Goal: Task Accomplishment & Management: Manage account settings

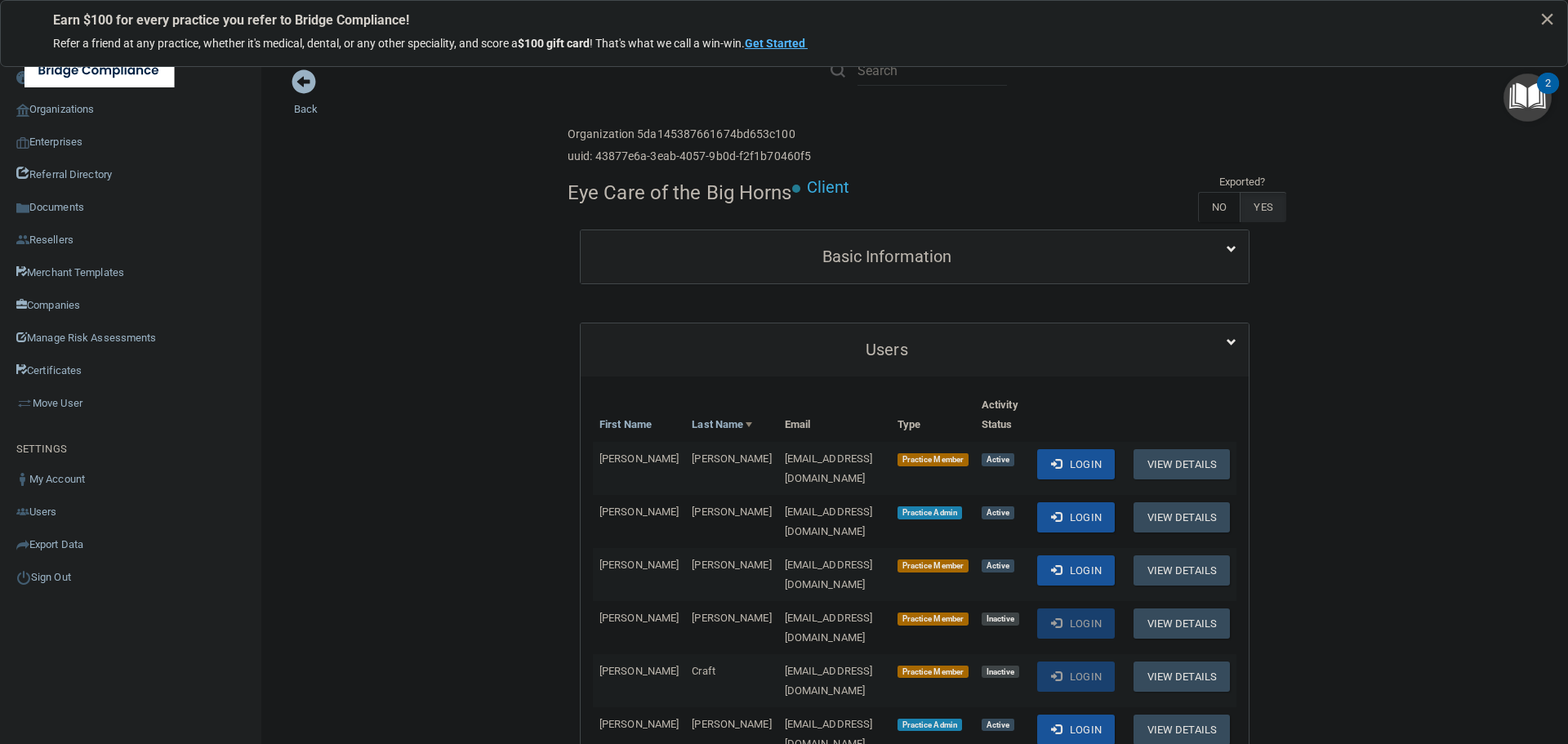
scroll to position [327, 0]
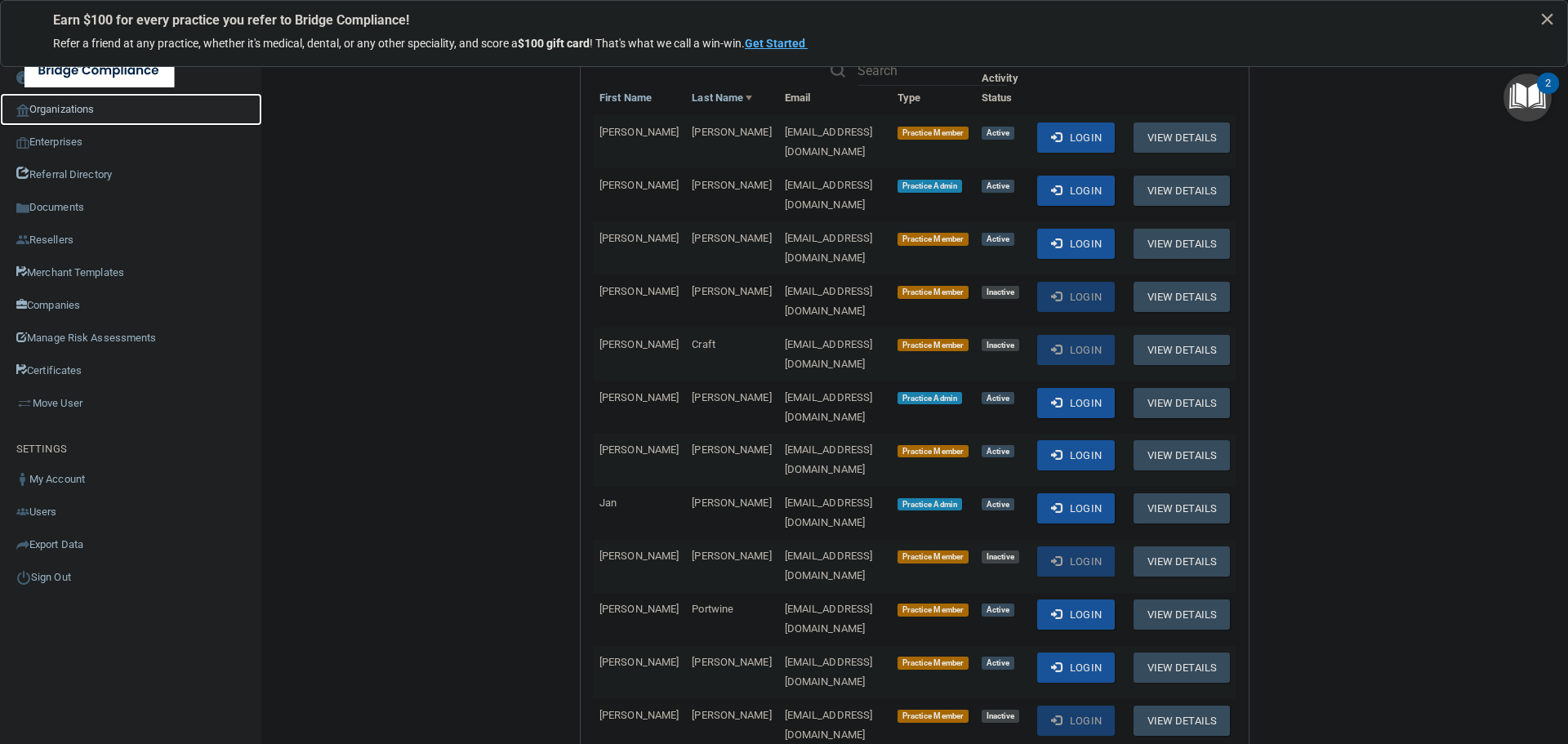
click at [92, 113] on link "Organizations" at bounding box center [131, 109] width 263 height 33
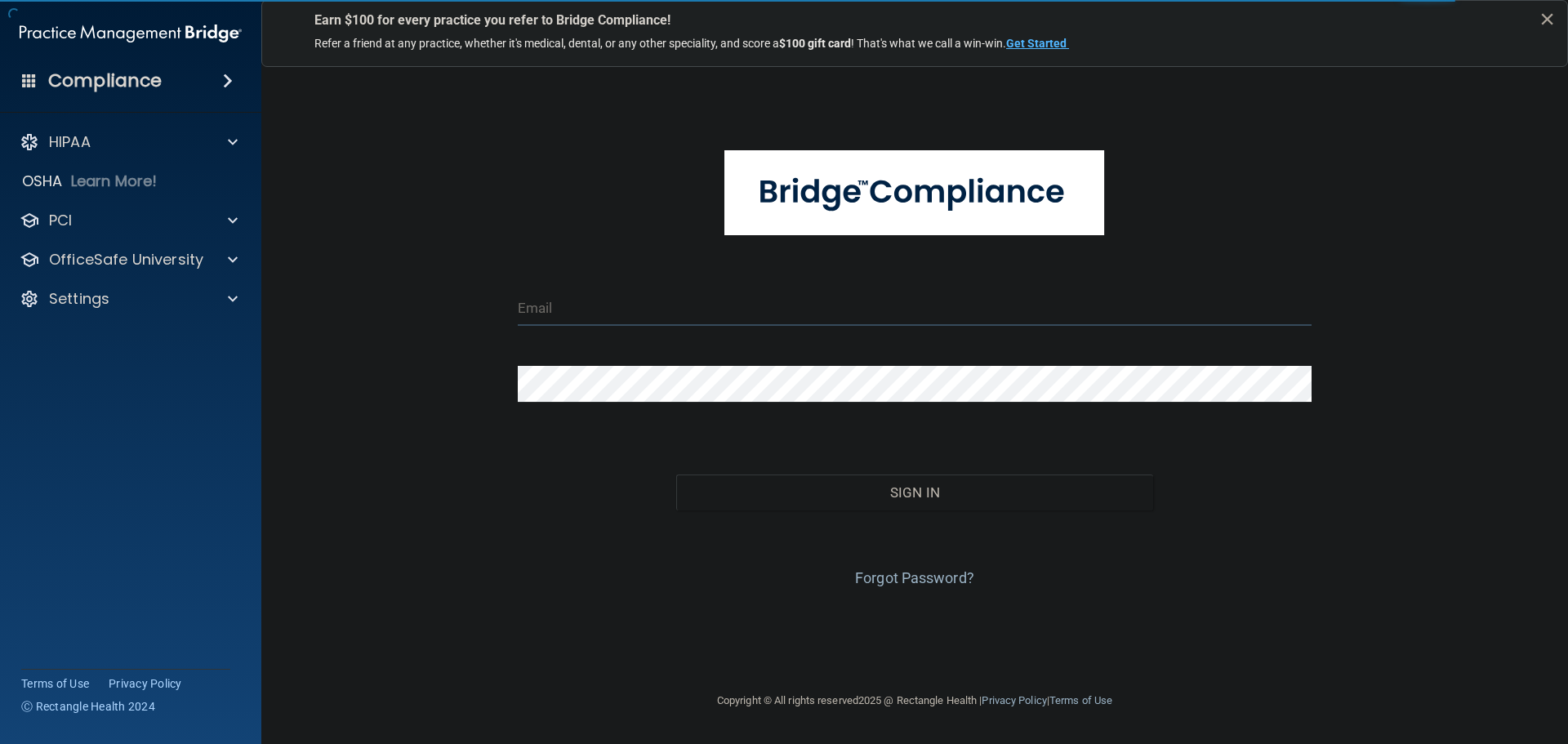
type input "cfletcher@rectanglehealth.com"
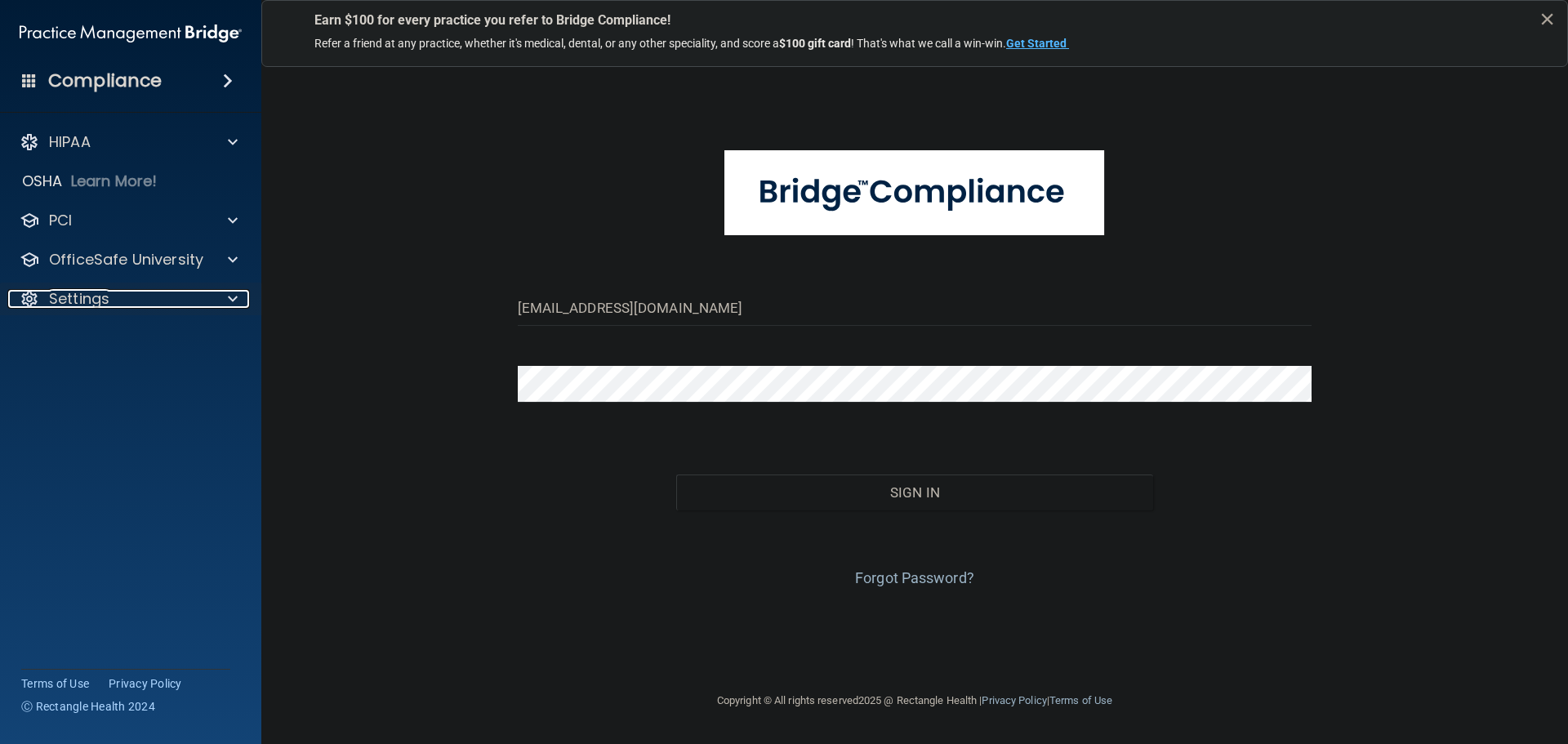
click at [164, 293] on div "Settings" at bounding box center [108, 299] width 202 height 20
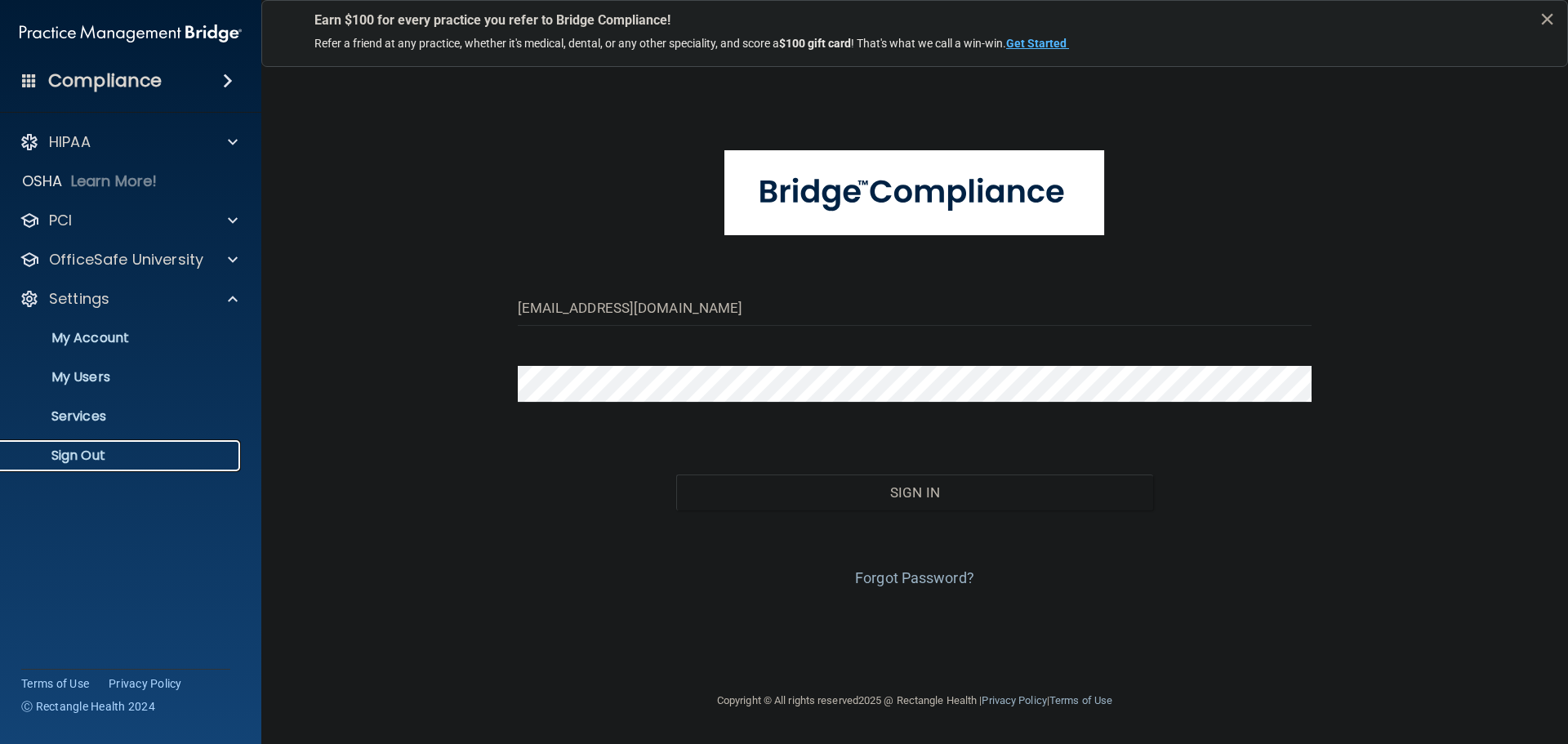
click at [117, 441] on link "Sign Out" at bounding box center [112, 456] width 257 height 33
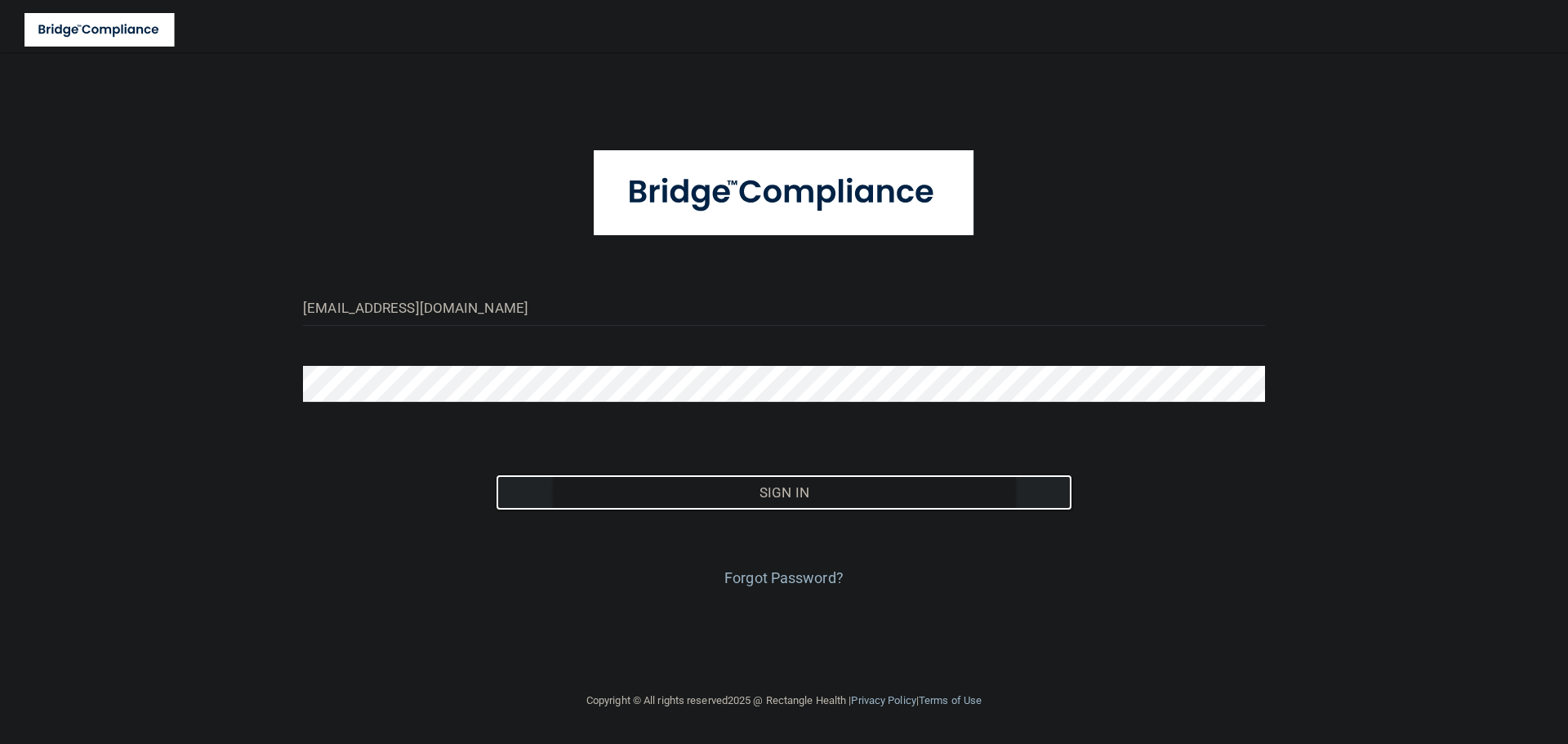
click at [700, 492] on button "Sign In" at bounding box center [784, 492] width 578 height 36
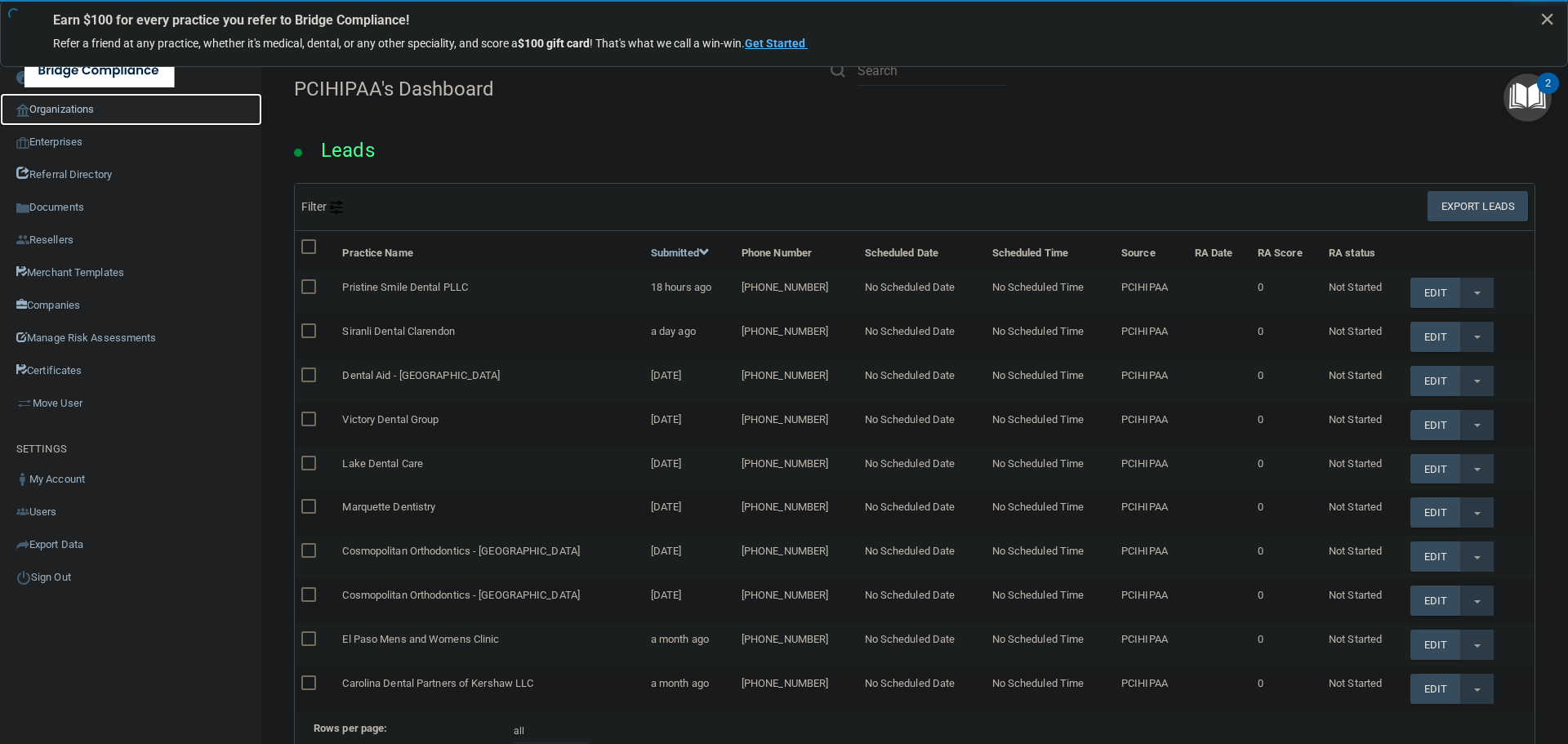
click at [85, 101] on link "Organizations" at bounding box center [131, 109] width 263 height 33
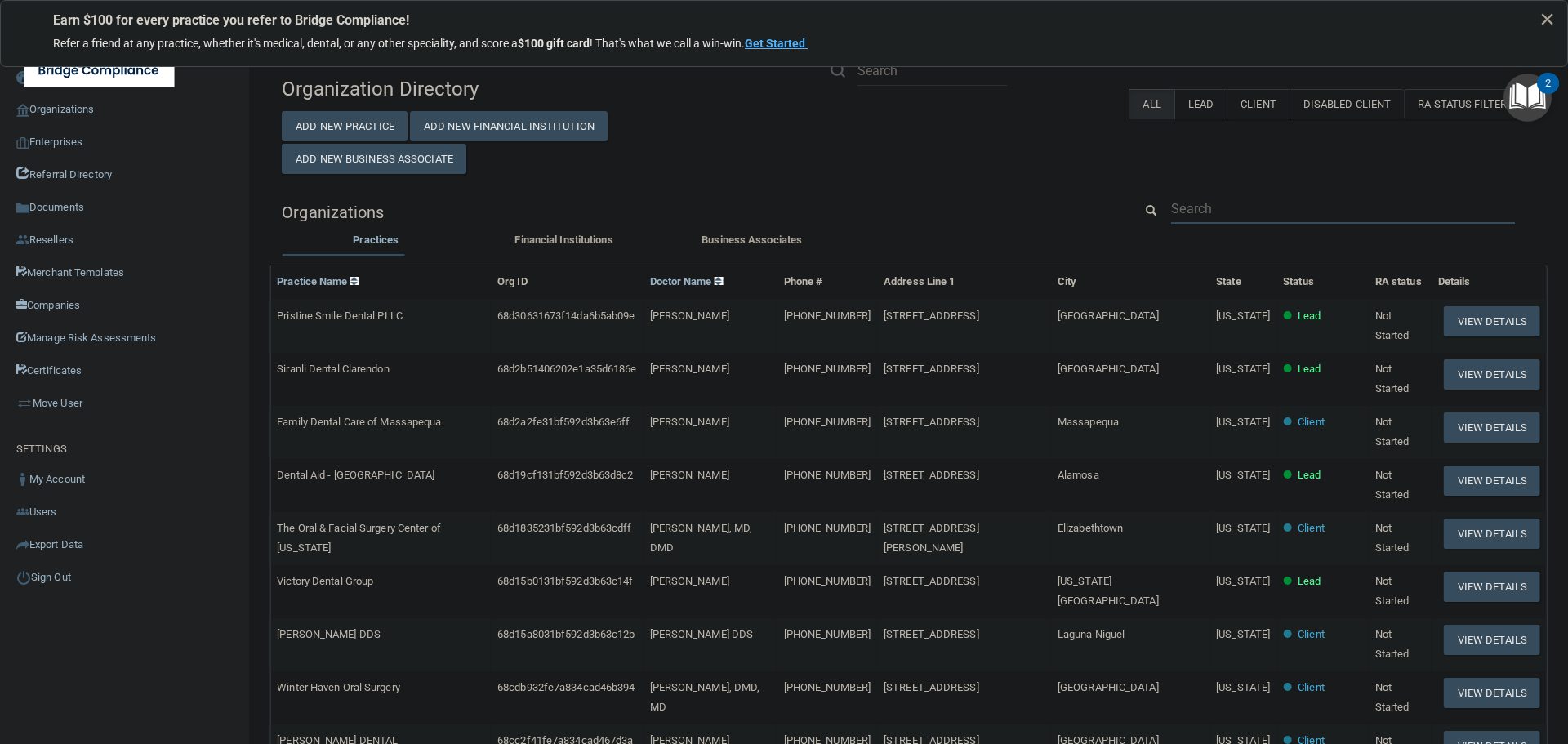
click at [1211, 208] on input "text" at bounding box center [1343, 209] width 344 height 30
paste input "Dental Care Centre of Austin"
type input "Dental Care Centre of Austin"
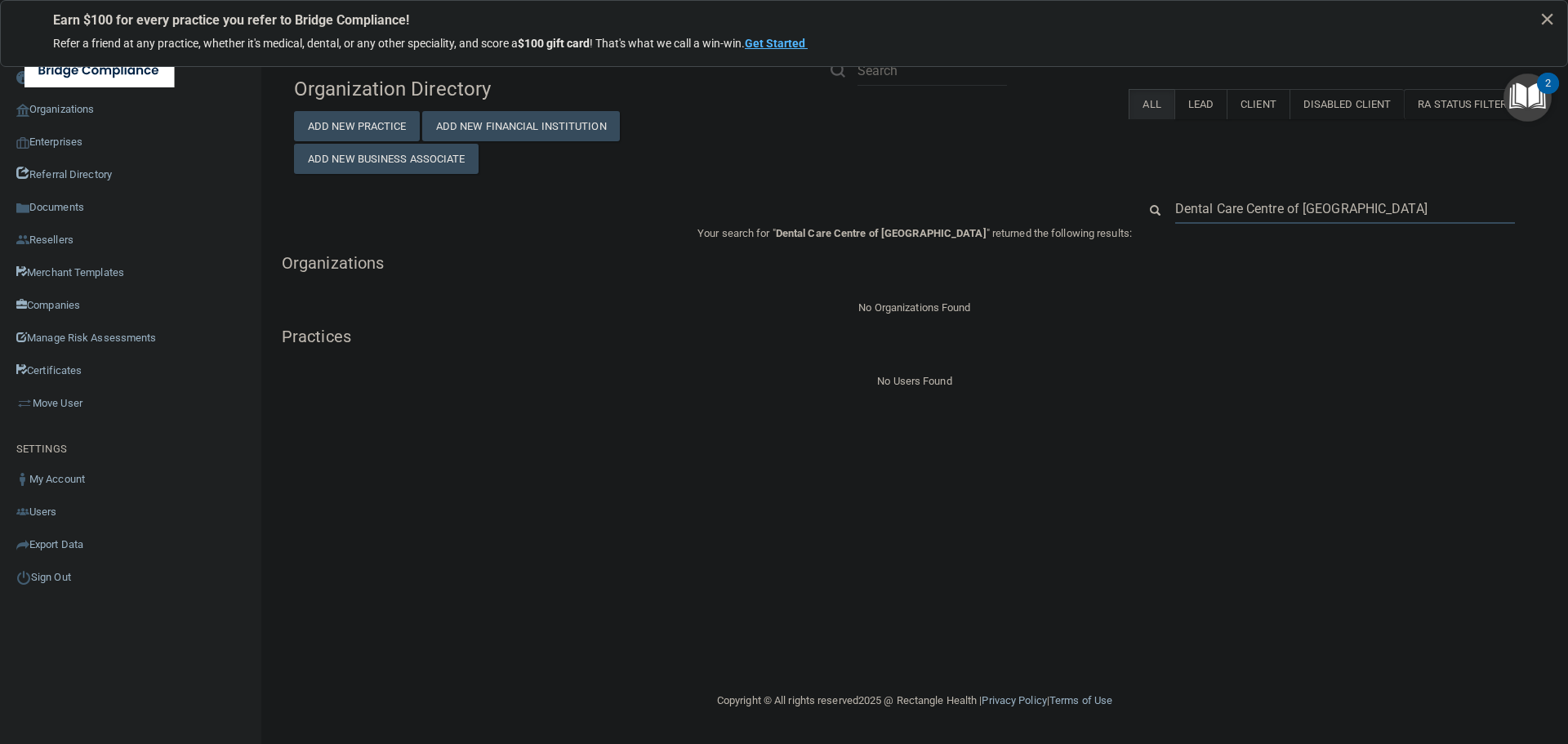
click at [1250, 194] on input "Dental Care Centre of Austin" at bounding box center [1346, 209] width 340 height 30
paste input "(512) 892-7800"
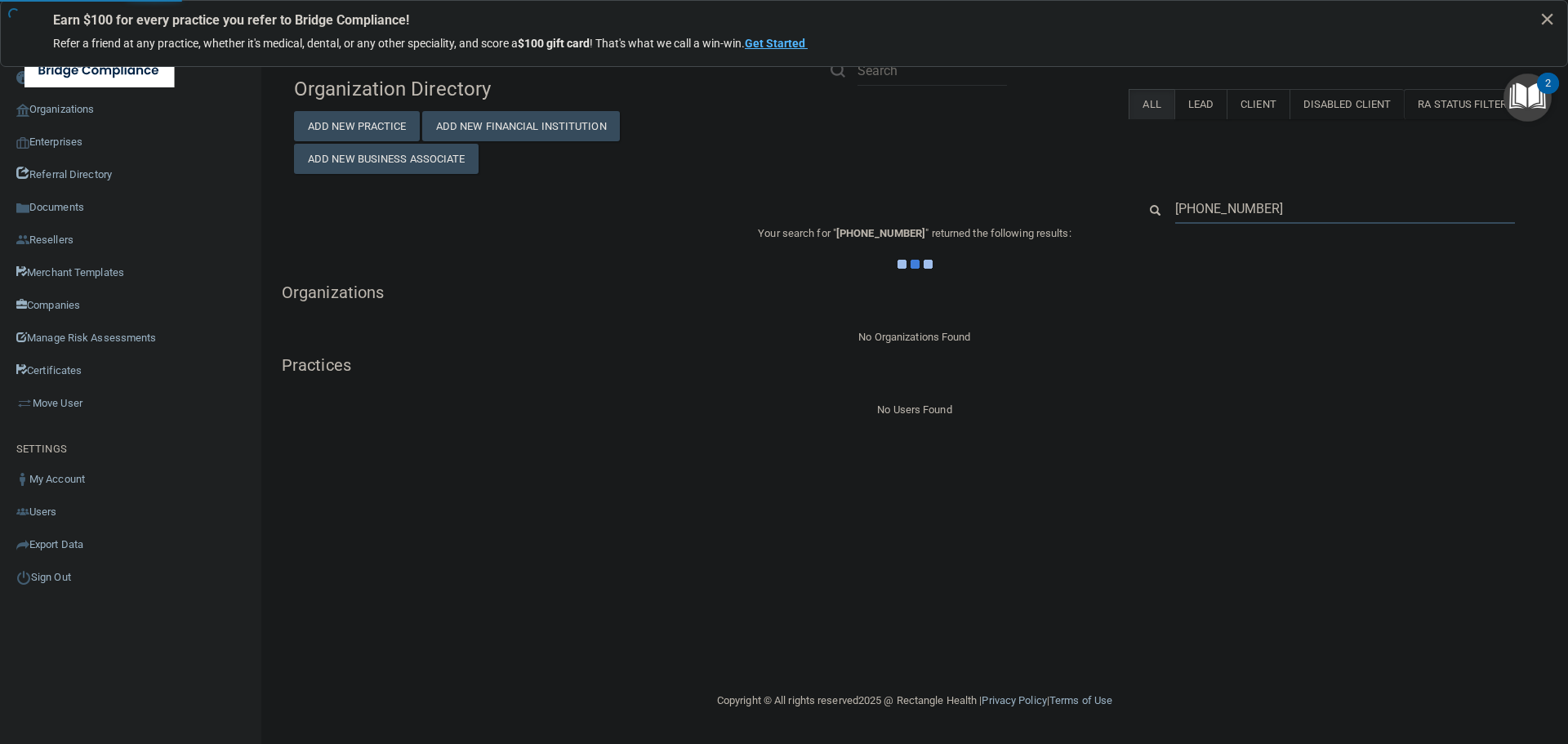
type input "(512) 892-7800"
click at [1052, 173] on div "Organization Directory Add New Practice Add New Financial Institution Add New B…" at bounding box center [915, 121] width 1266 height 105
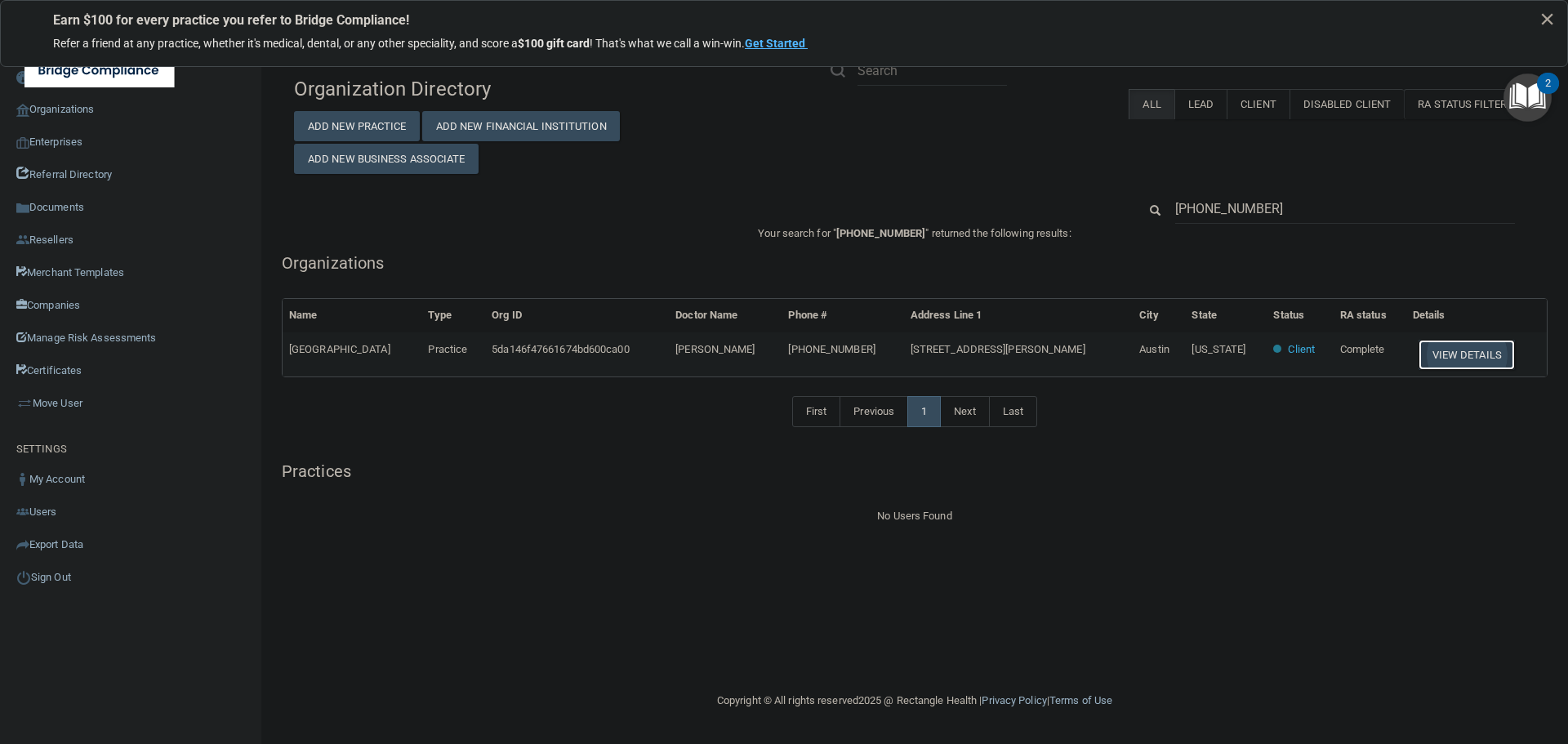
click at [1418, 346] on button "View Details" at bounding box center [1467, 355] width 96 height 30
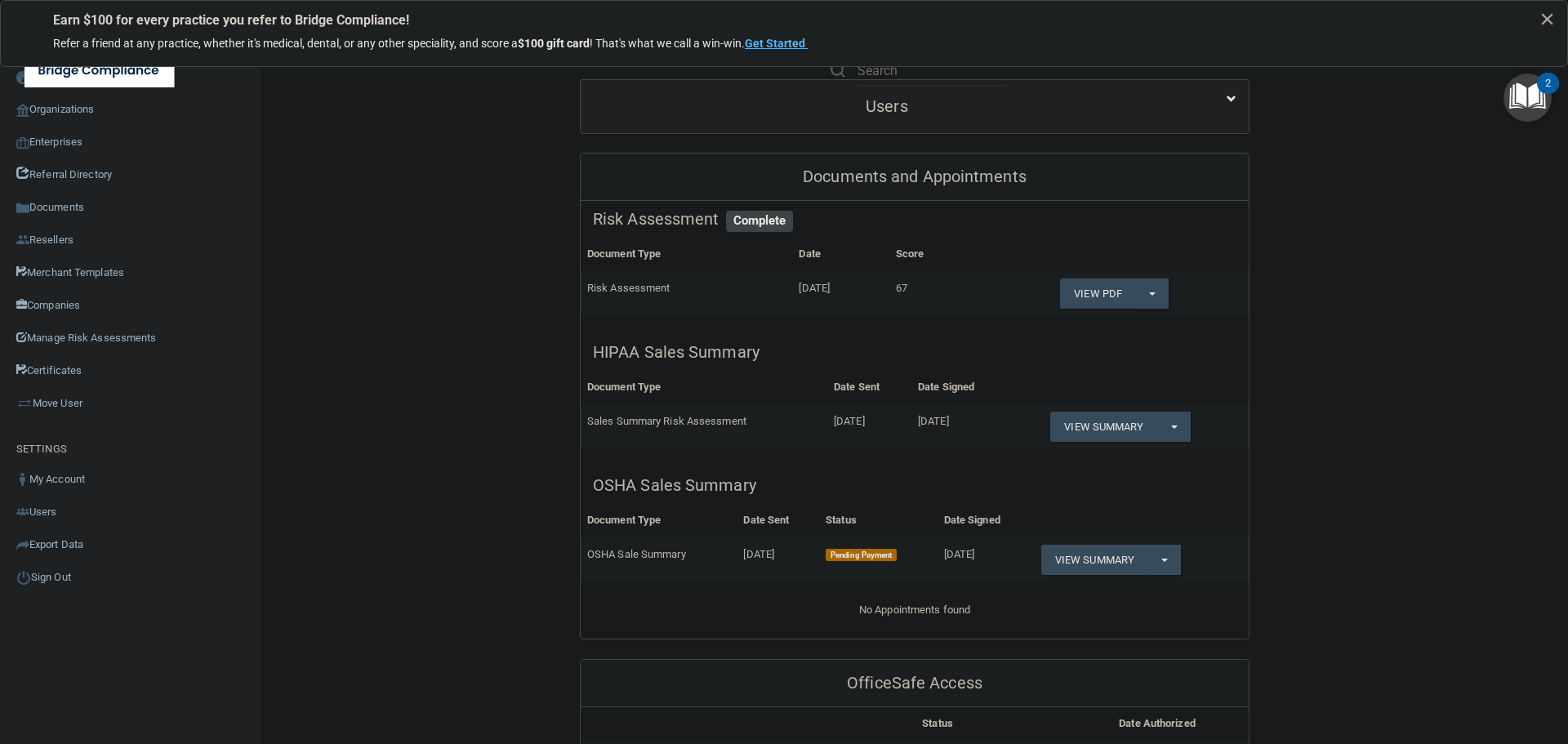
scroll to position [245, 0]
click at [1180, 424] on button "Split button!" at bounding box center [1175, 425] width 34 height 30
click at [1125, 449] on link "Download as PDF" at bounding box center [1118, 458] width 135 height 25
click at [954, 124] on div "Users" at bounding box center [915, 105] width 668 height 53
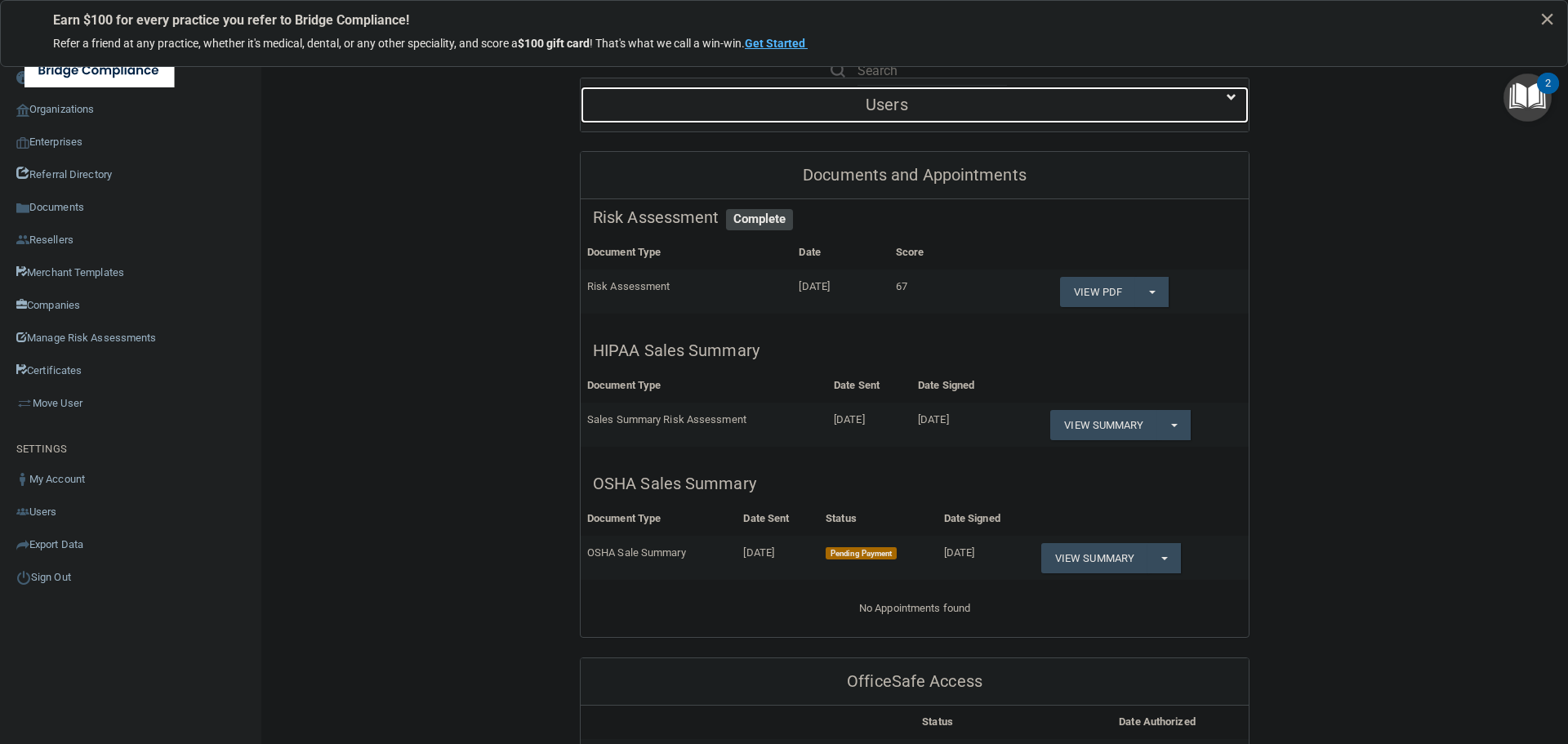
click at [950, 117] on div "Users" at bounding box center [887, 104] width 612 height 36
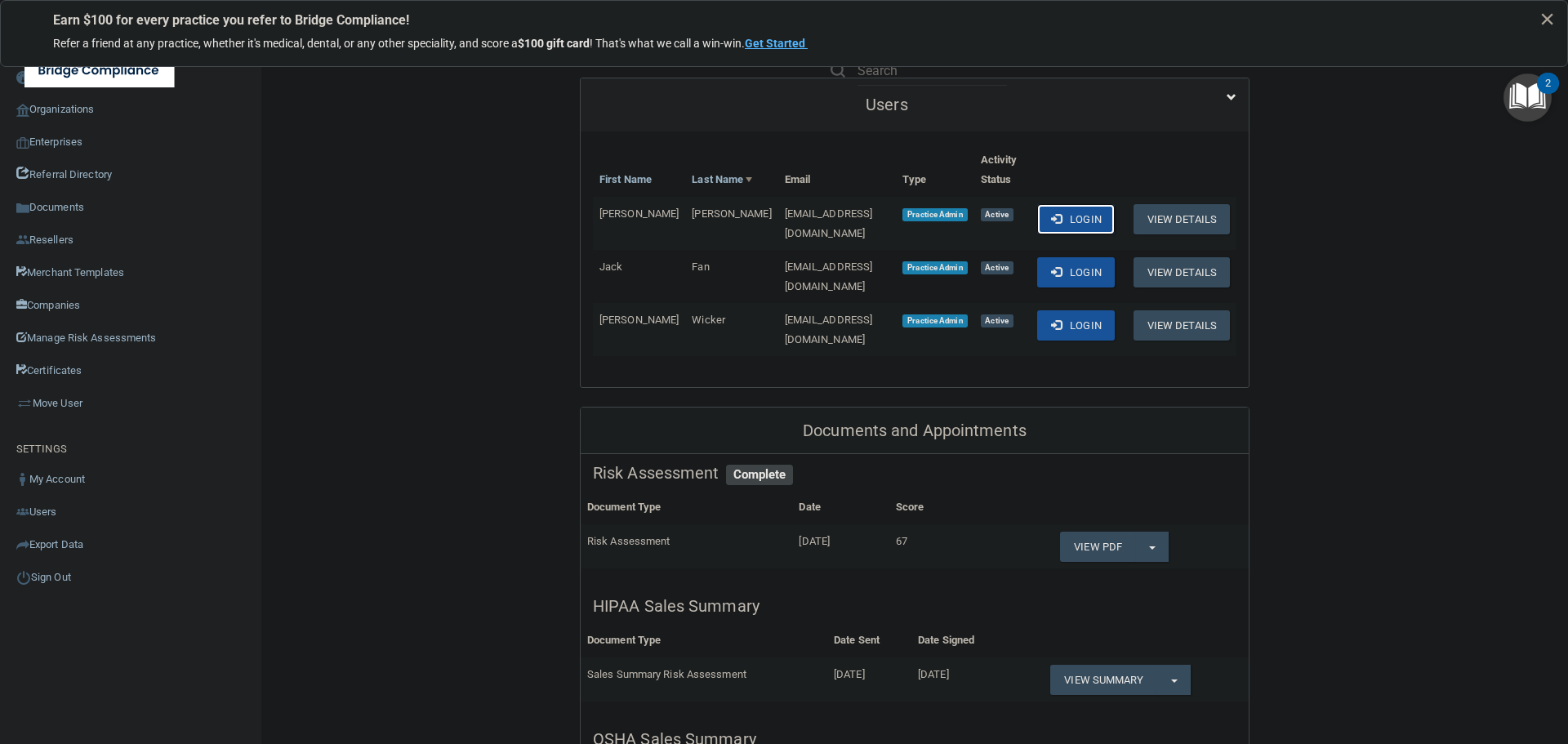
click at [1051, 215] on span at bounding box center [1056, 219] width 11 height 11
click at [66, 147] on link "Enterprises" at bounding box center [131, 142] width 263 height 33
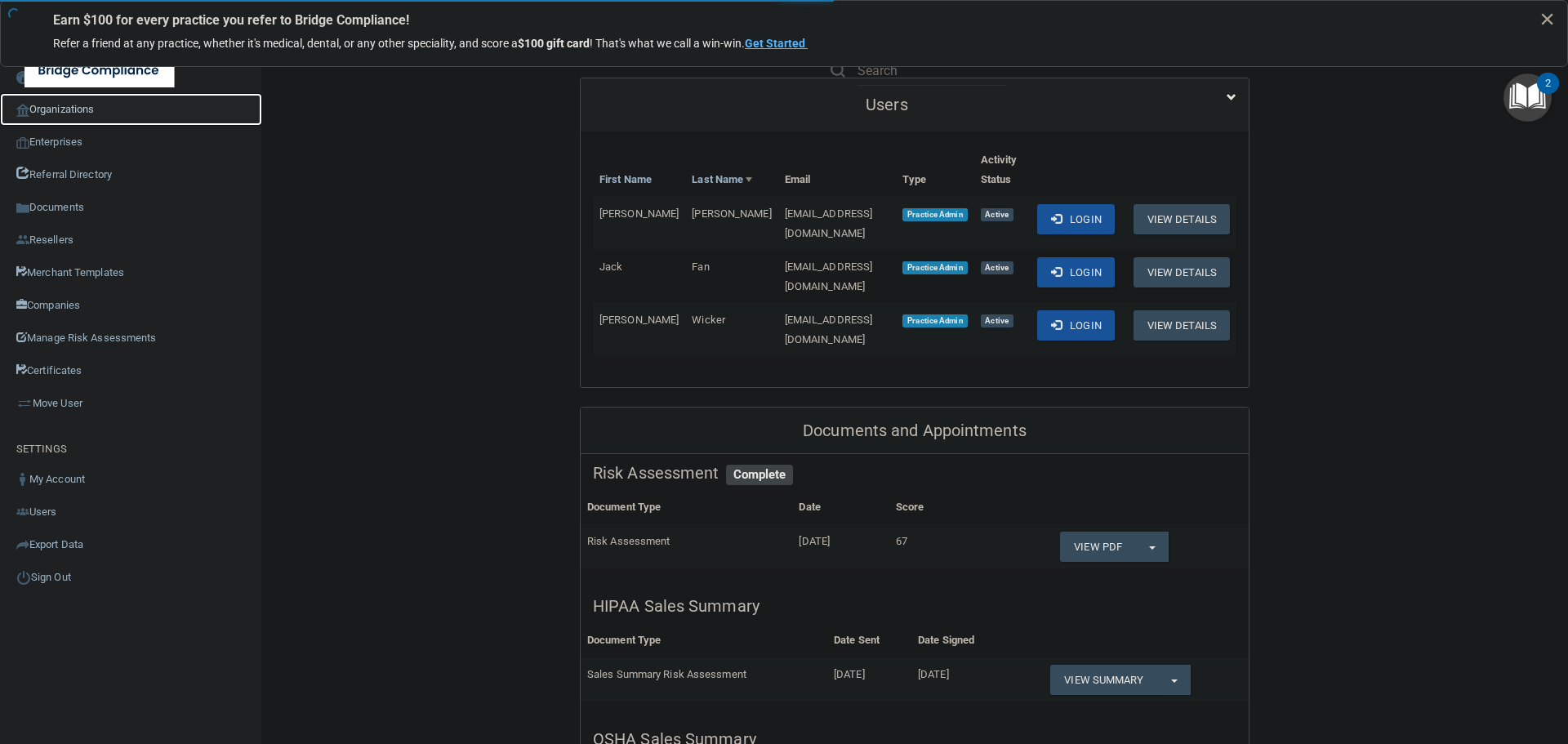
click at [83, 112] on link "Organizations" at bounding box center [131, 109] width 263 height 33
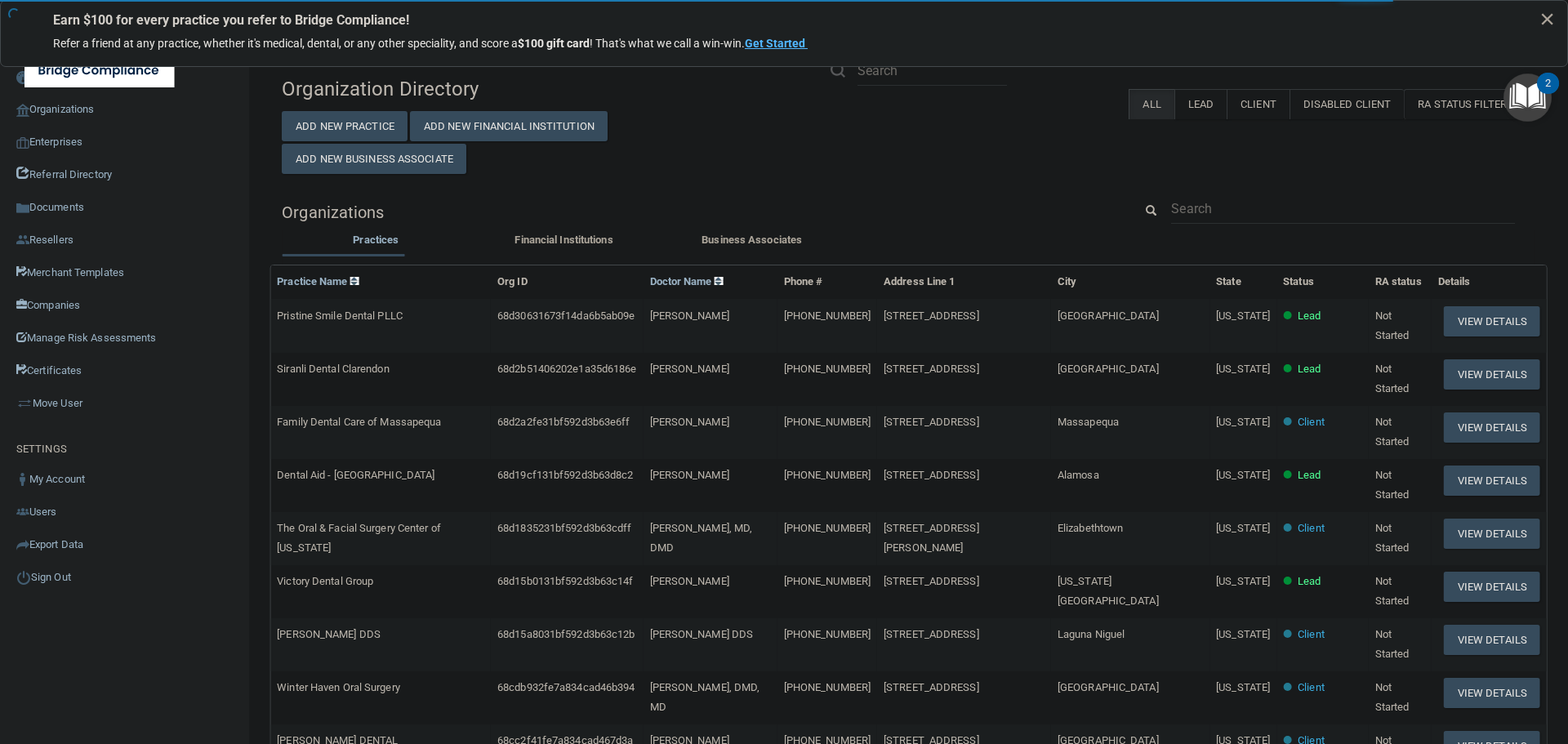
click at [1208, 197] on div "Organization Directory Add New Practice Add New Financial Institution Add New B…" at bounding box center [909, 618] width 1254 height 1099
click at [1203, 215] on input "text" at bounding box center [1343, 209] width 344 height 30
paste input "mfellerman@fclawpc.com"
type input "mfellerman@fclawpc.com"
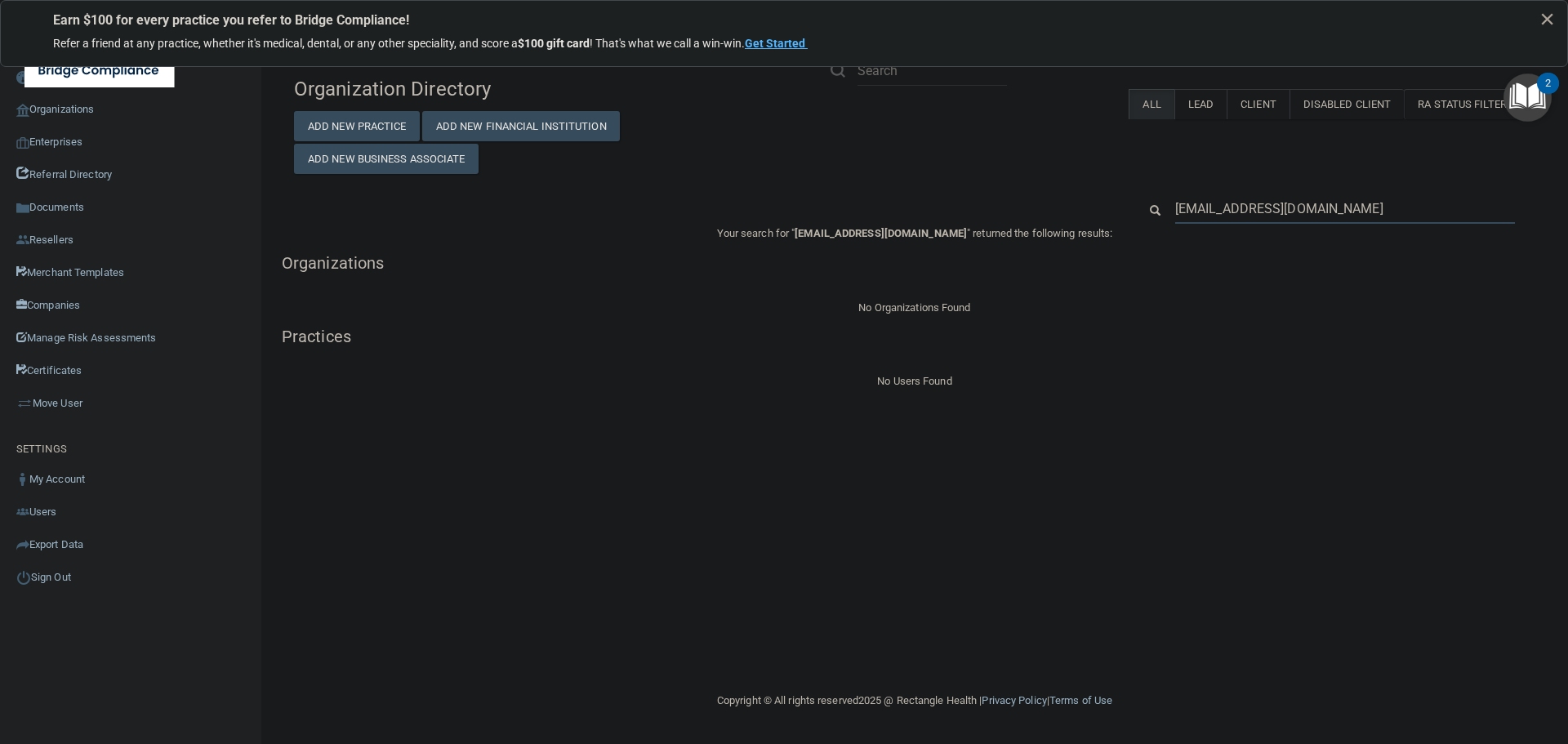
click at [1217, 214] on input "mfellerman@fclawpc.com" at bounding box center [1346, 209] width 340 height 30
paste input "dellersmilesdental@gmail"
type input "[EMAIL_ADDRESS][DOMAIN_NAME]"
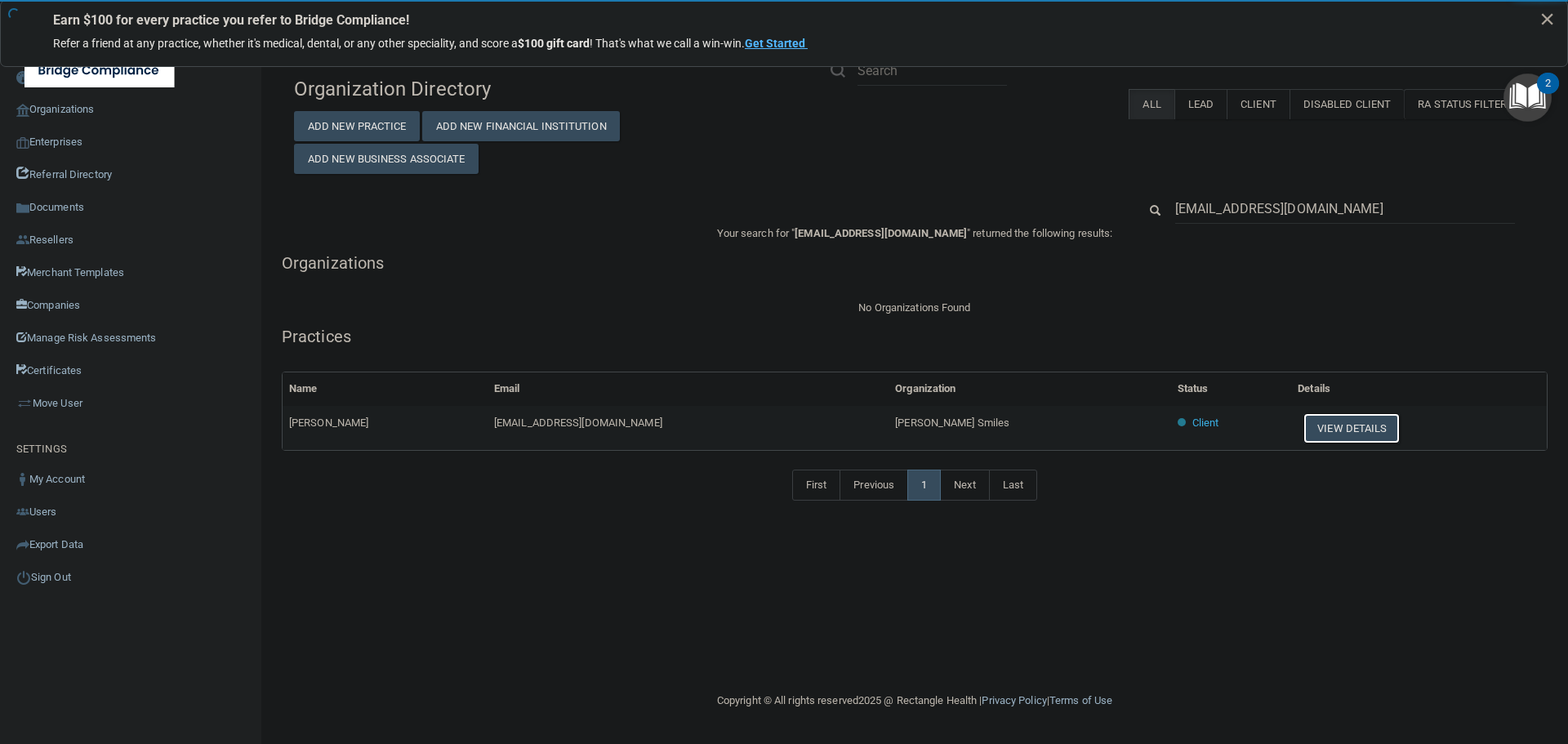
click at [1304, 433] on button "View Details" at bounding box center [1352, 428] width 96 height 30
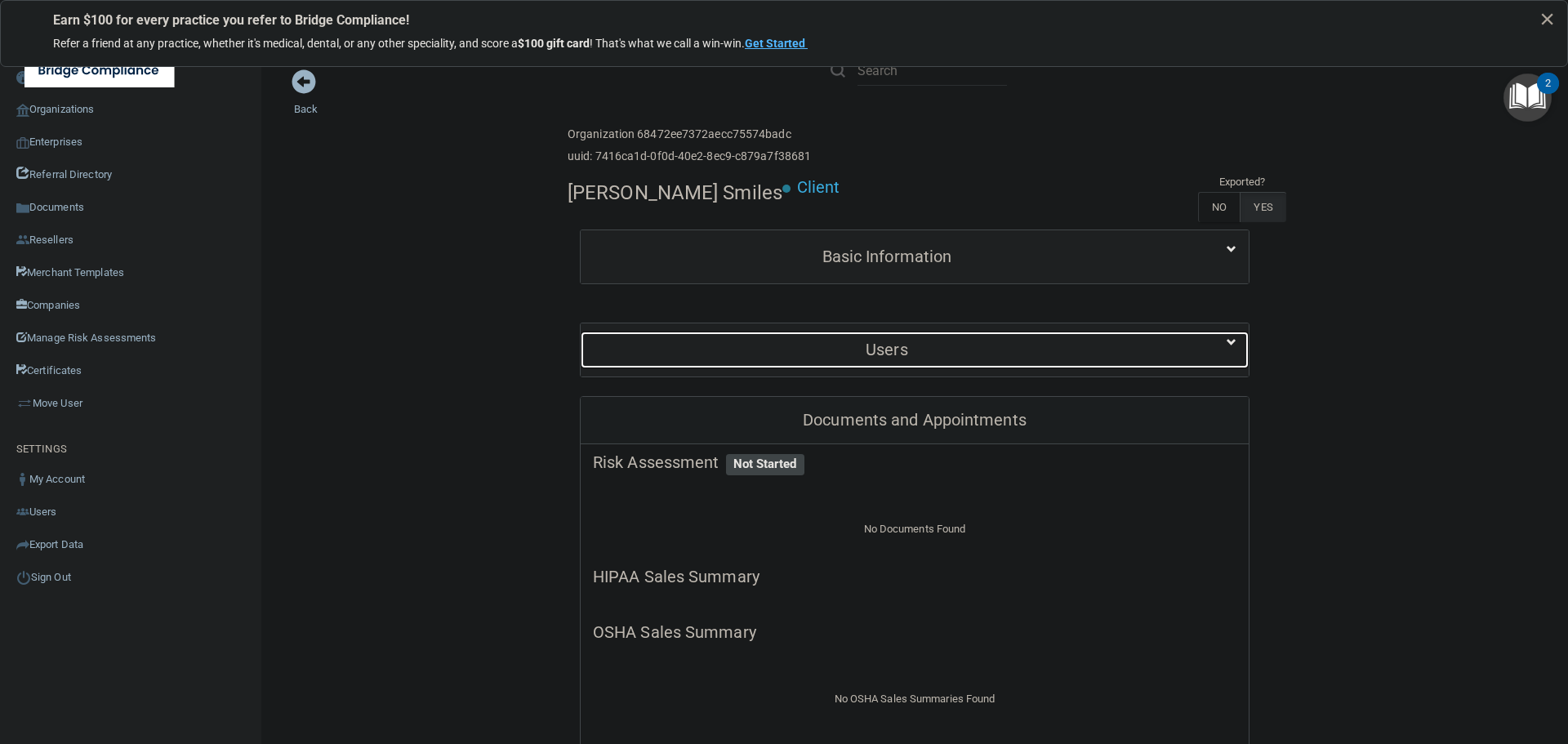
click at [1008, 347] on h5 "Users" at bounding box center [886, 350] width 588 height 18
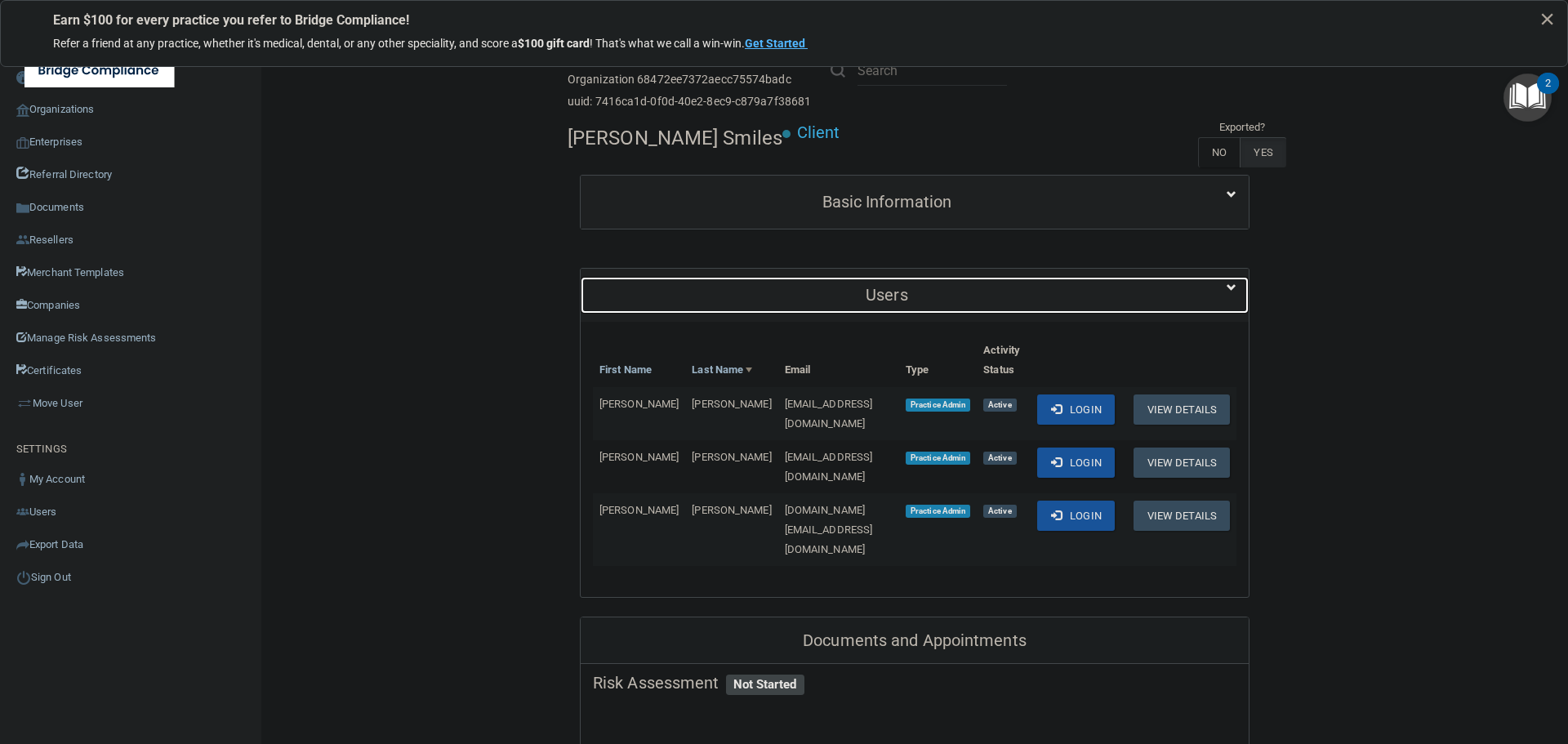
scroll to position [82, 0]
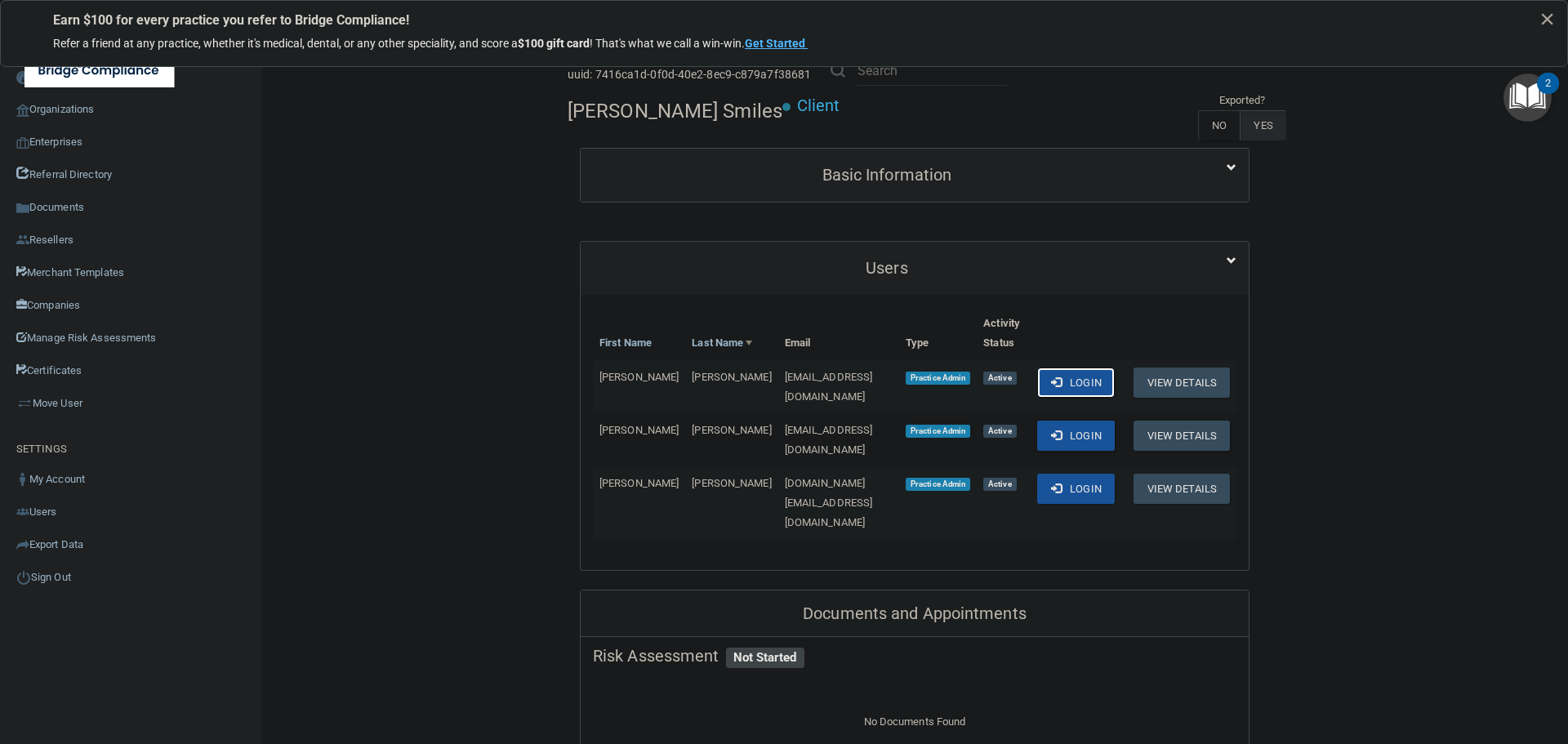
click at [1076, 371] on button "Login" at bounding box center [1076, 383] width 77 height 30
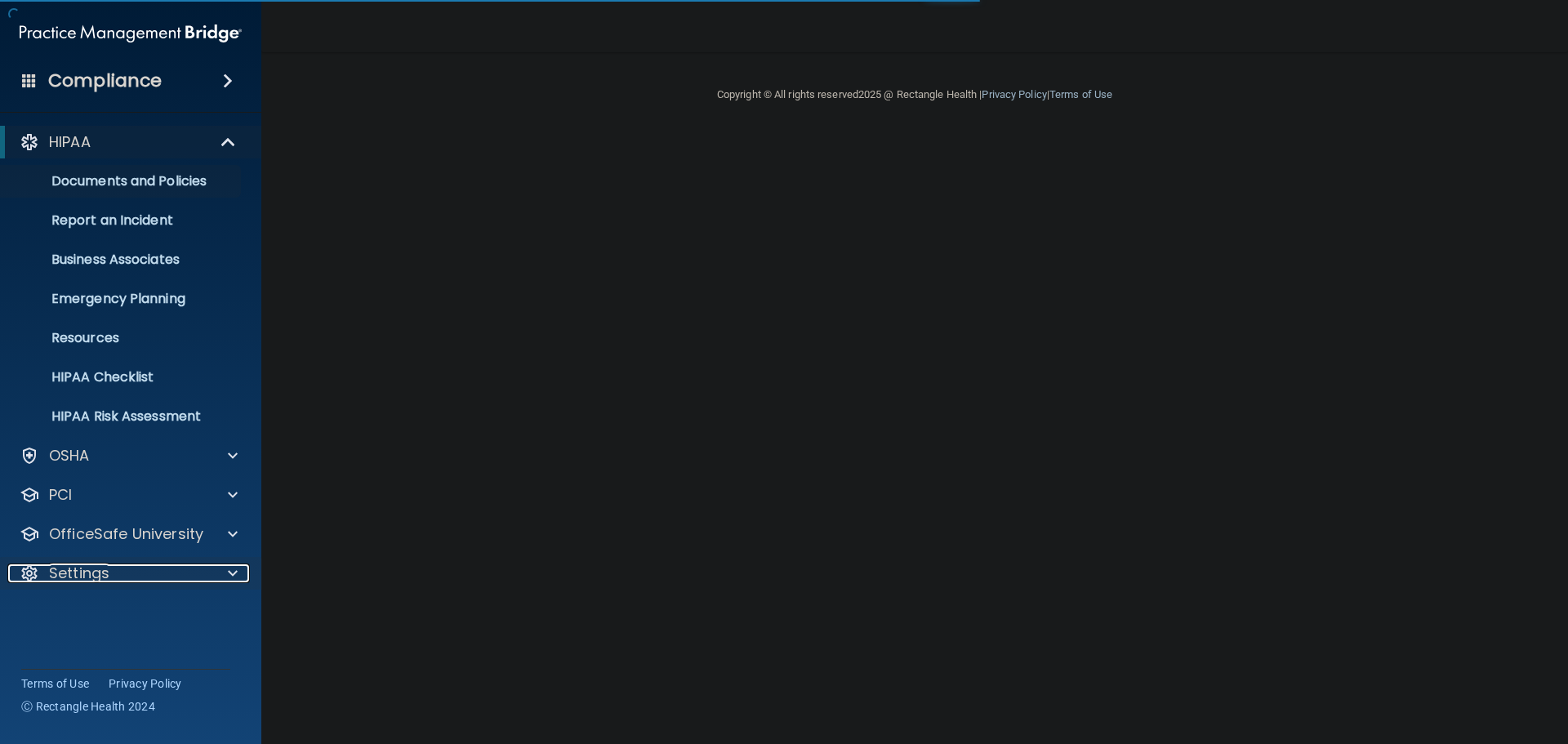
click at [229, 570] on span at bounding box center [232, 573] width 10 height 20
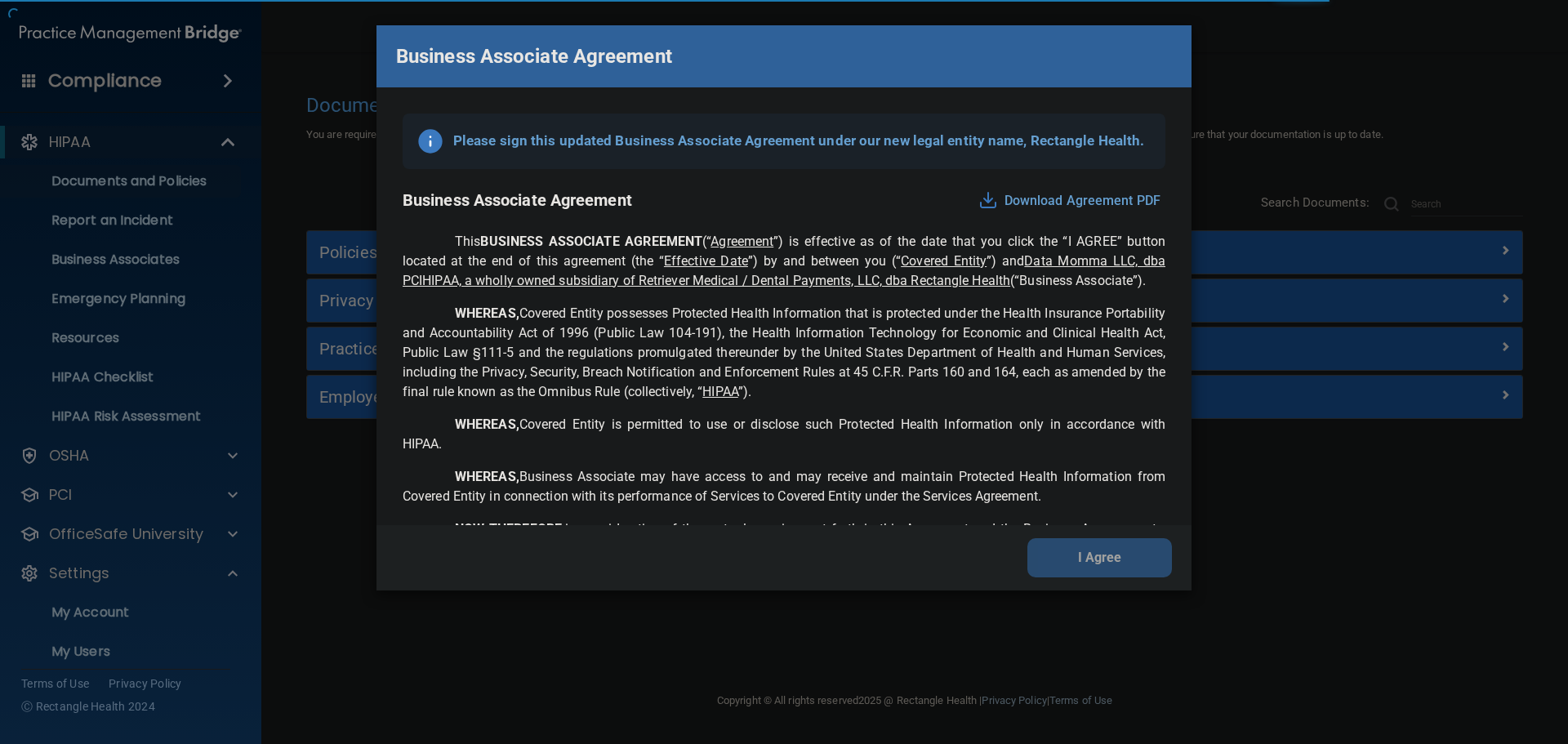
drag, startPoint x: 72, startPoint y: 645, endPoint x: 107, endPoint y: 638, distance: 35.7
click at [75, 645] on div "Business Associate Agreement Please sign this updated Business Associate Agreem…" at bounding box center [784, 372] width 1568 height 744
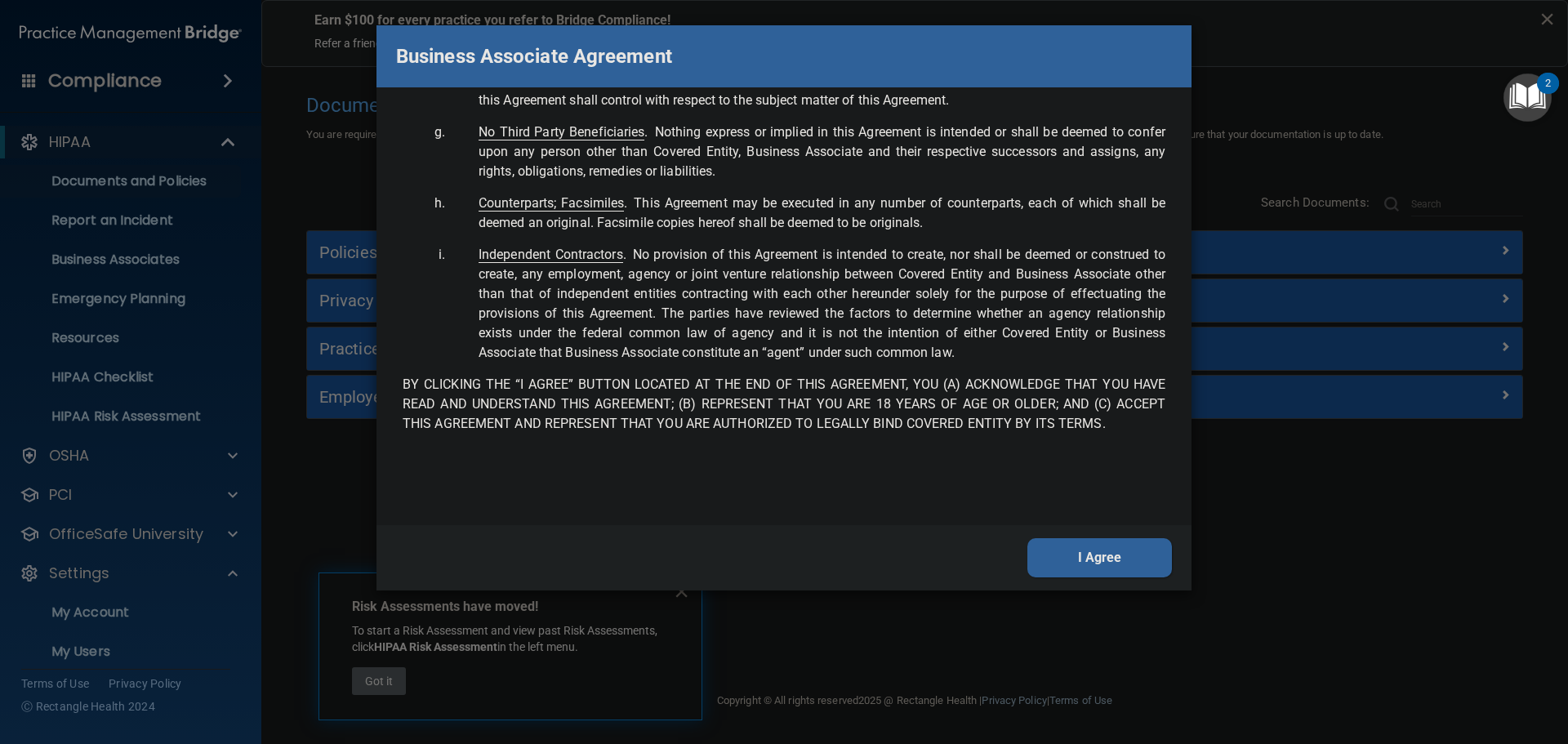
scroll to position [3331, 0]
click at [1119, 546] on button "I Agree" at bounding box center [1100, 558] width 144 height 39
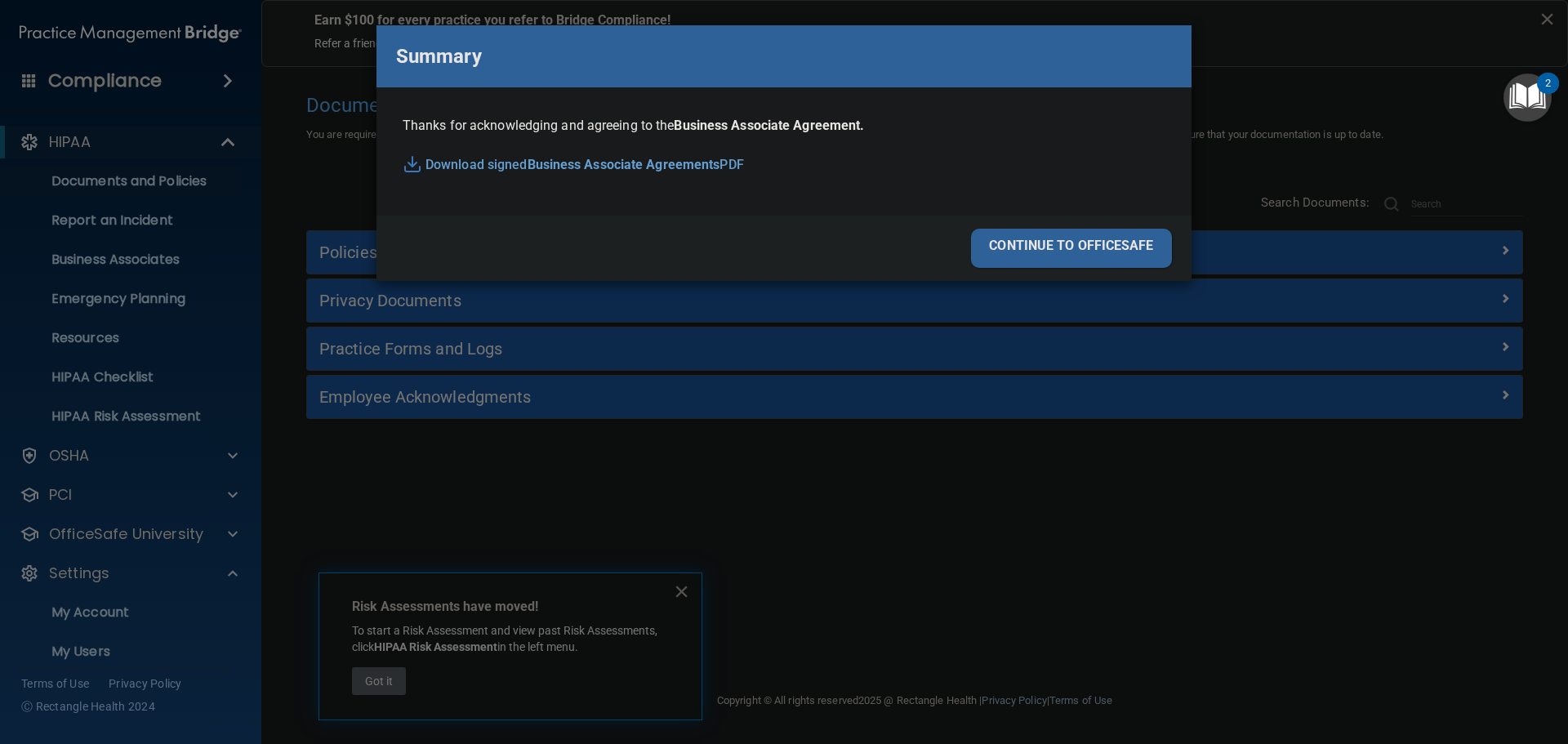
click at [1118, 231] on div "continue to officesafe" at bounding box center [1071, 248] width 201 height 39
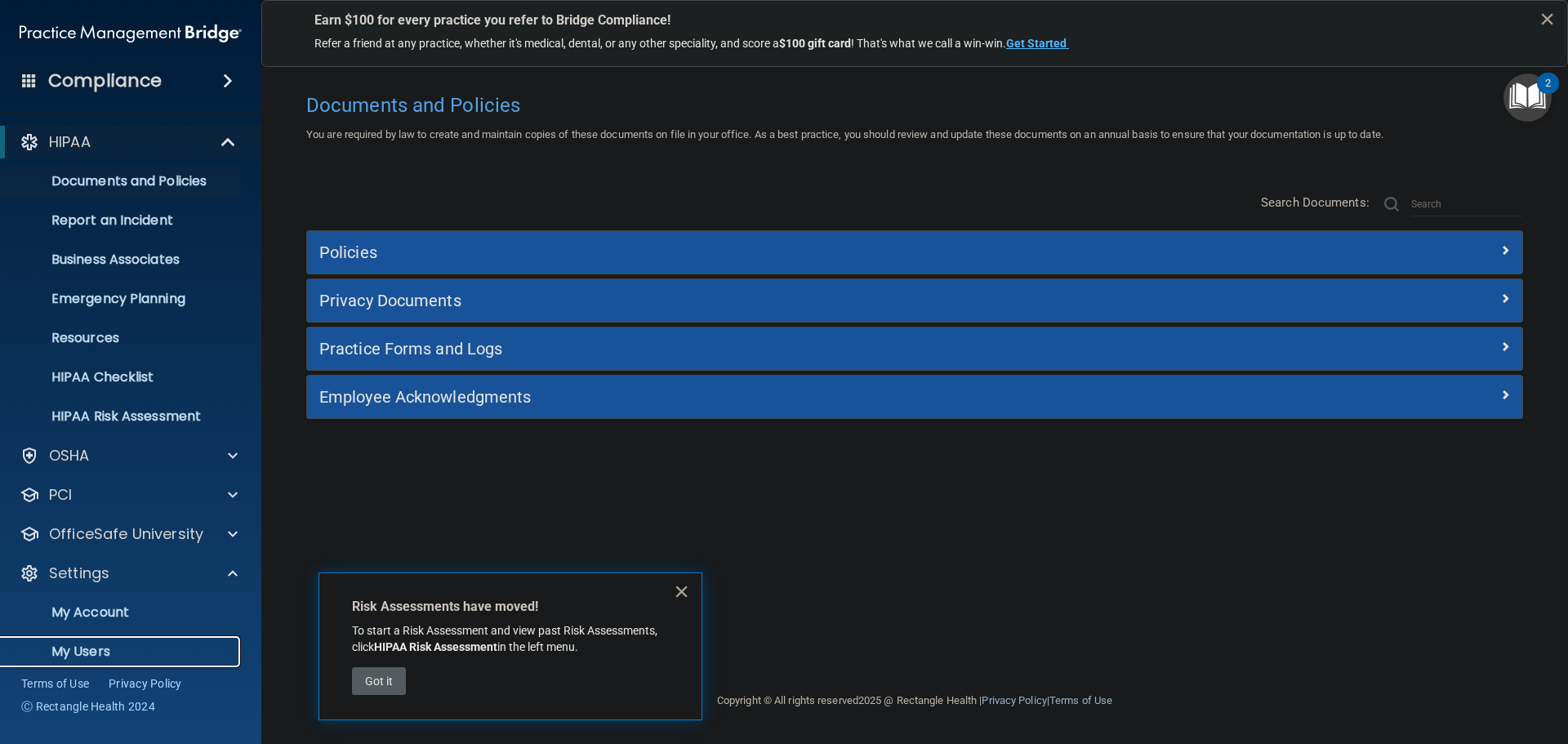
click at [89, 644] on p "My Users" at bounding box center [122, 651] width 223 height 16
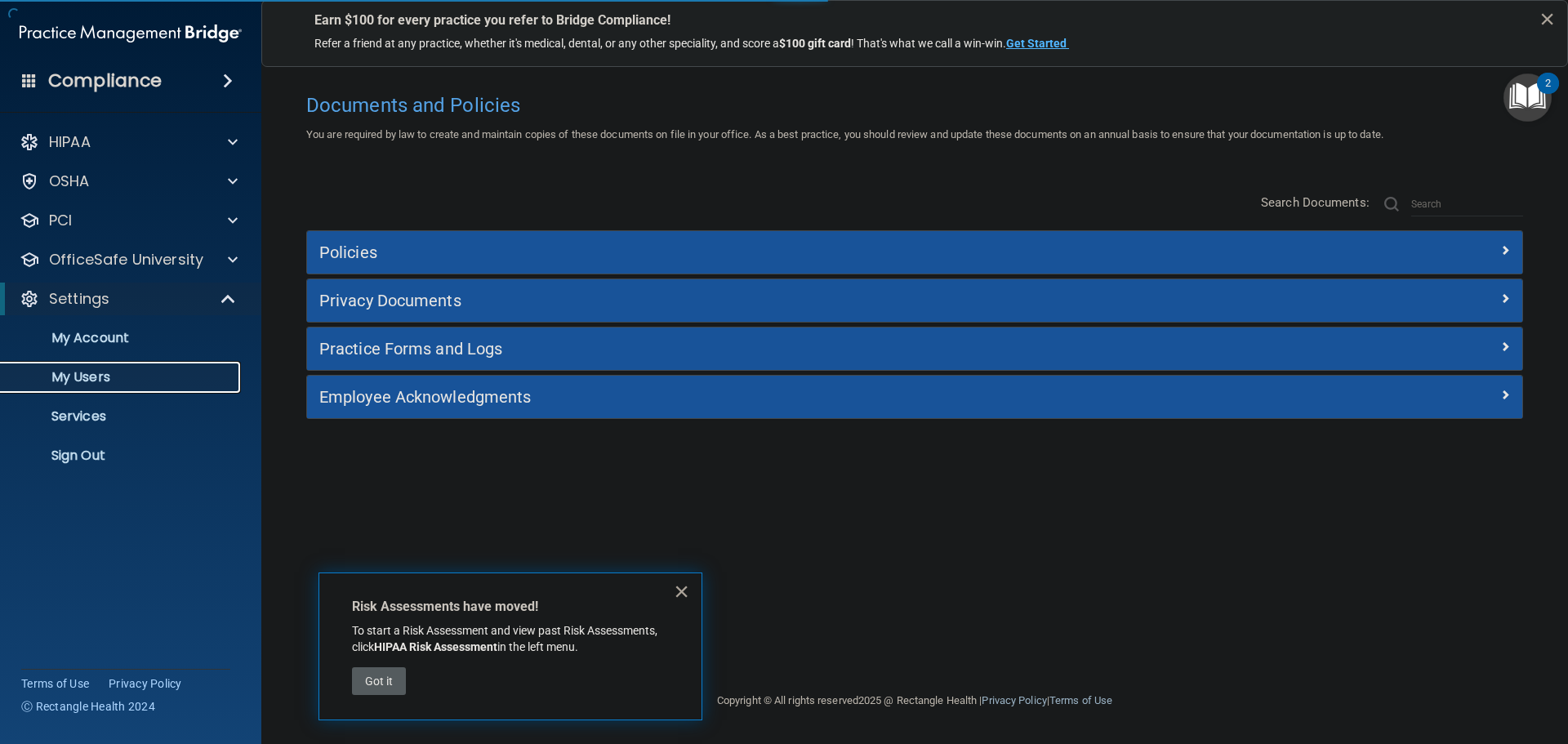
select select "20"
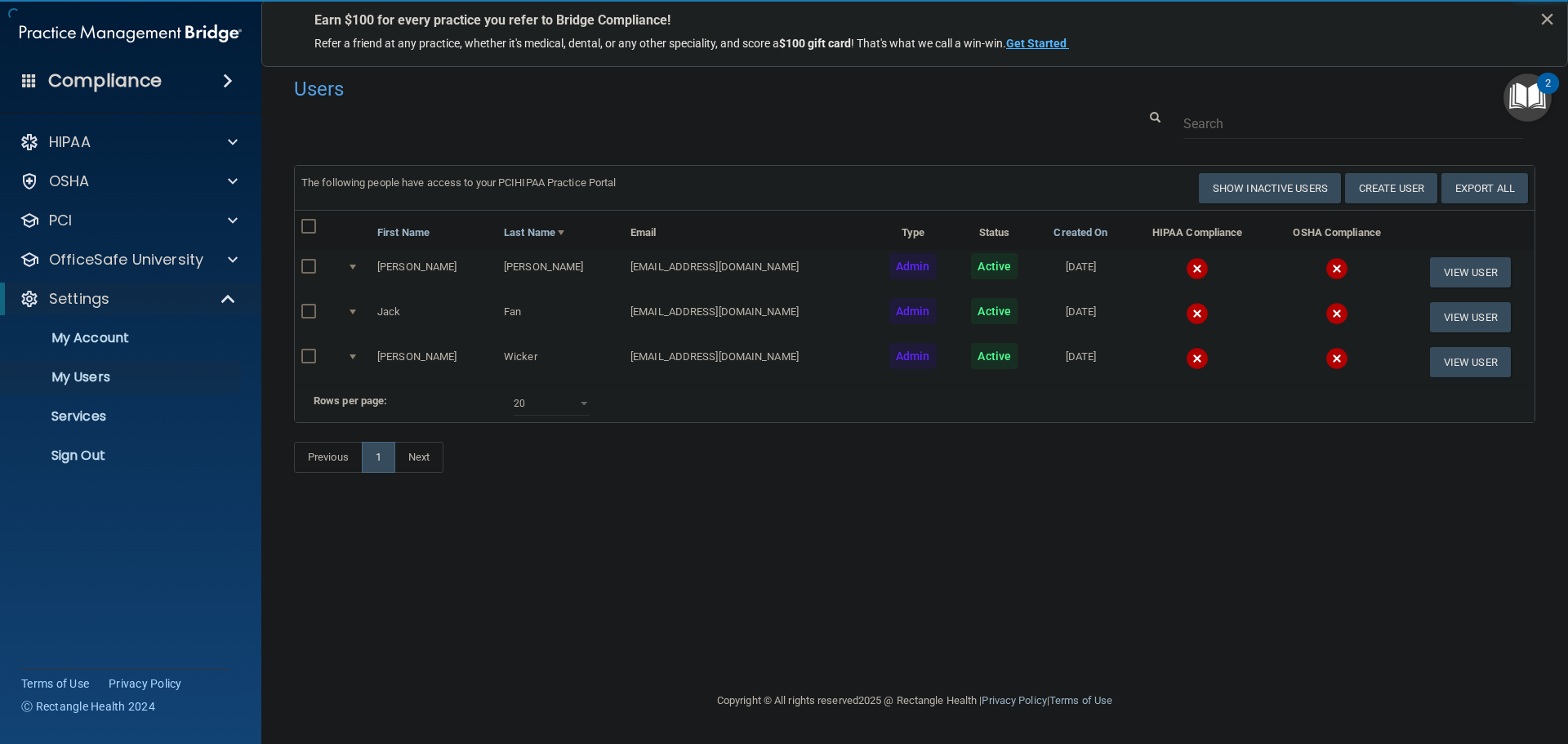
click at [1186, 268] on img at bounding box center [1198, 269] width 23 height 23
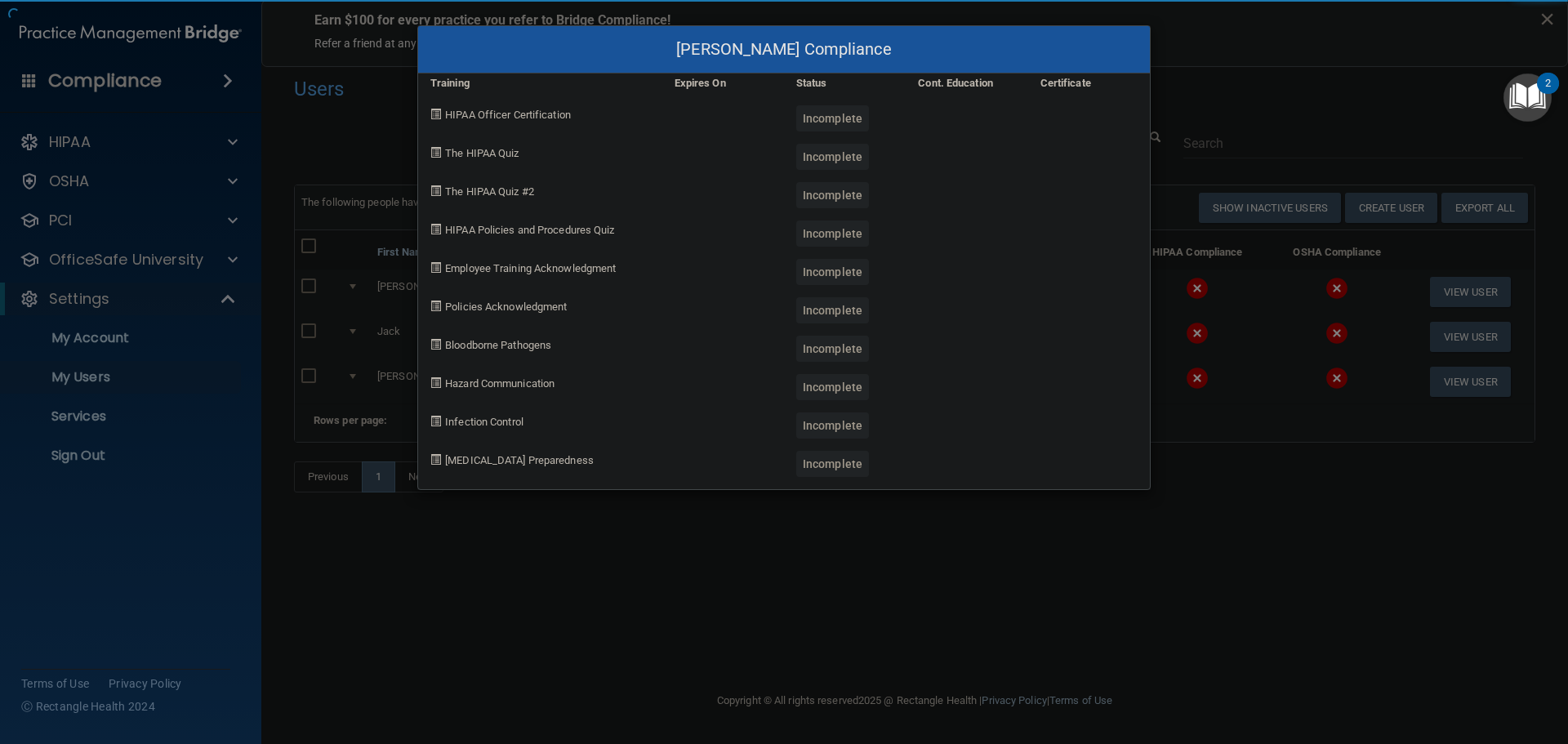
click at [1237, 550] on div "Mirna Colocho's Compliance Training Expires On Status Cont. Education Certifica…" at bounding box center [784, 372] width 1568 height 744
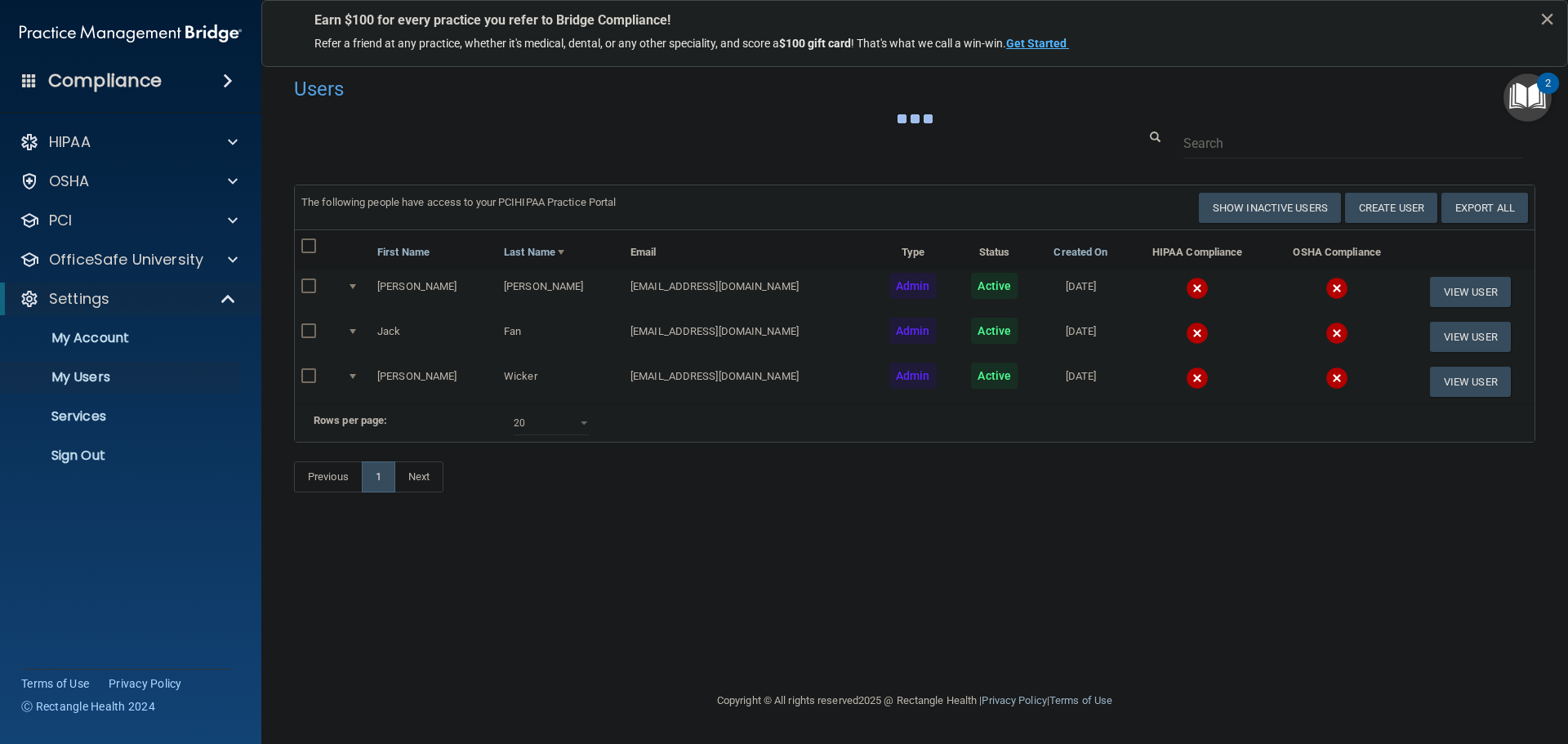
click at [1186, 334] on img at bounding box center [1198, 334] width 23 height 23
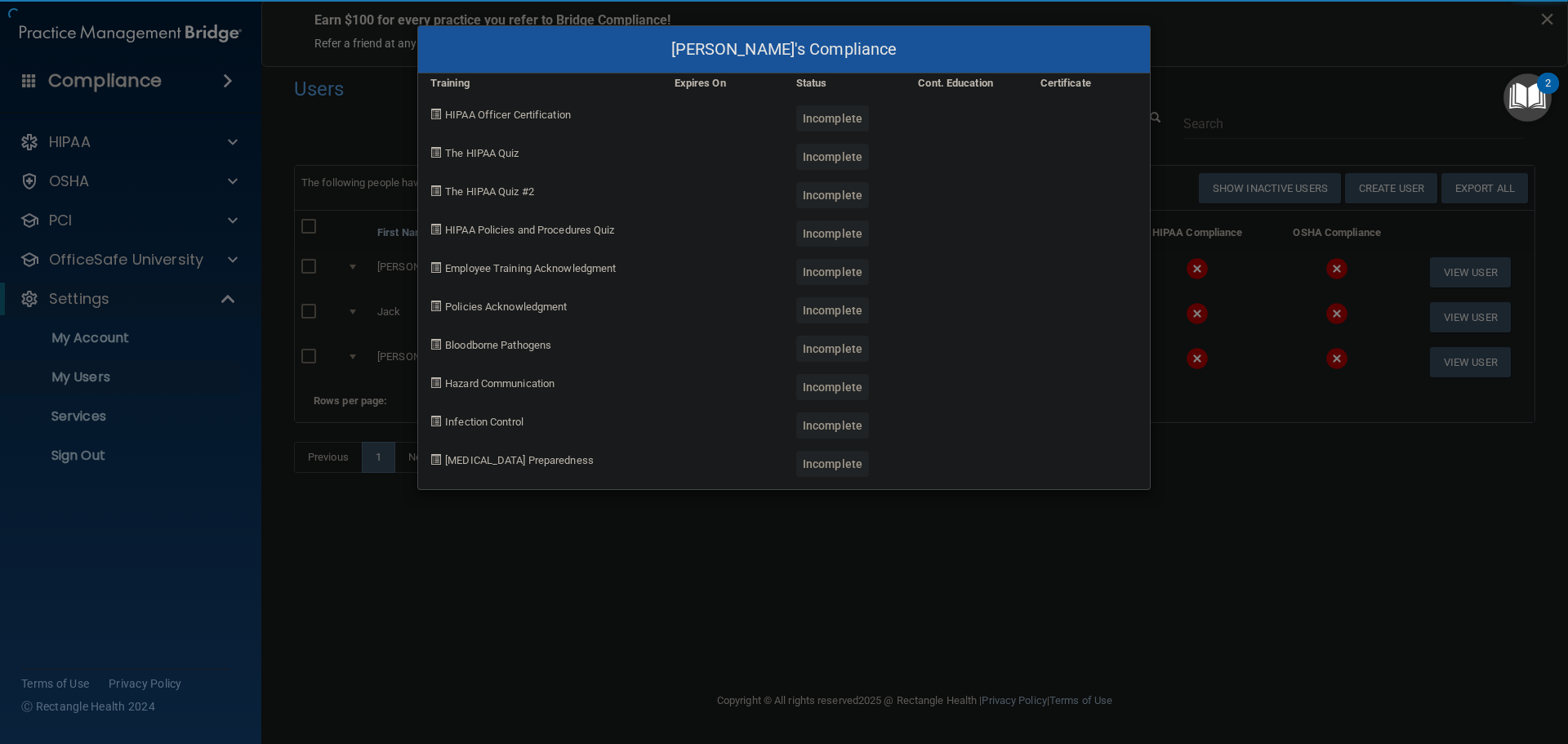
click at [1237, 517] on div "Jack Fan's Compliance Training Expires On Status Cont. Education Certificate HI…" at bounding box center [784, 372] width 1568 height 744
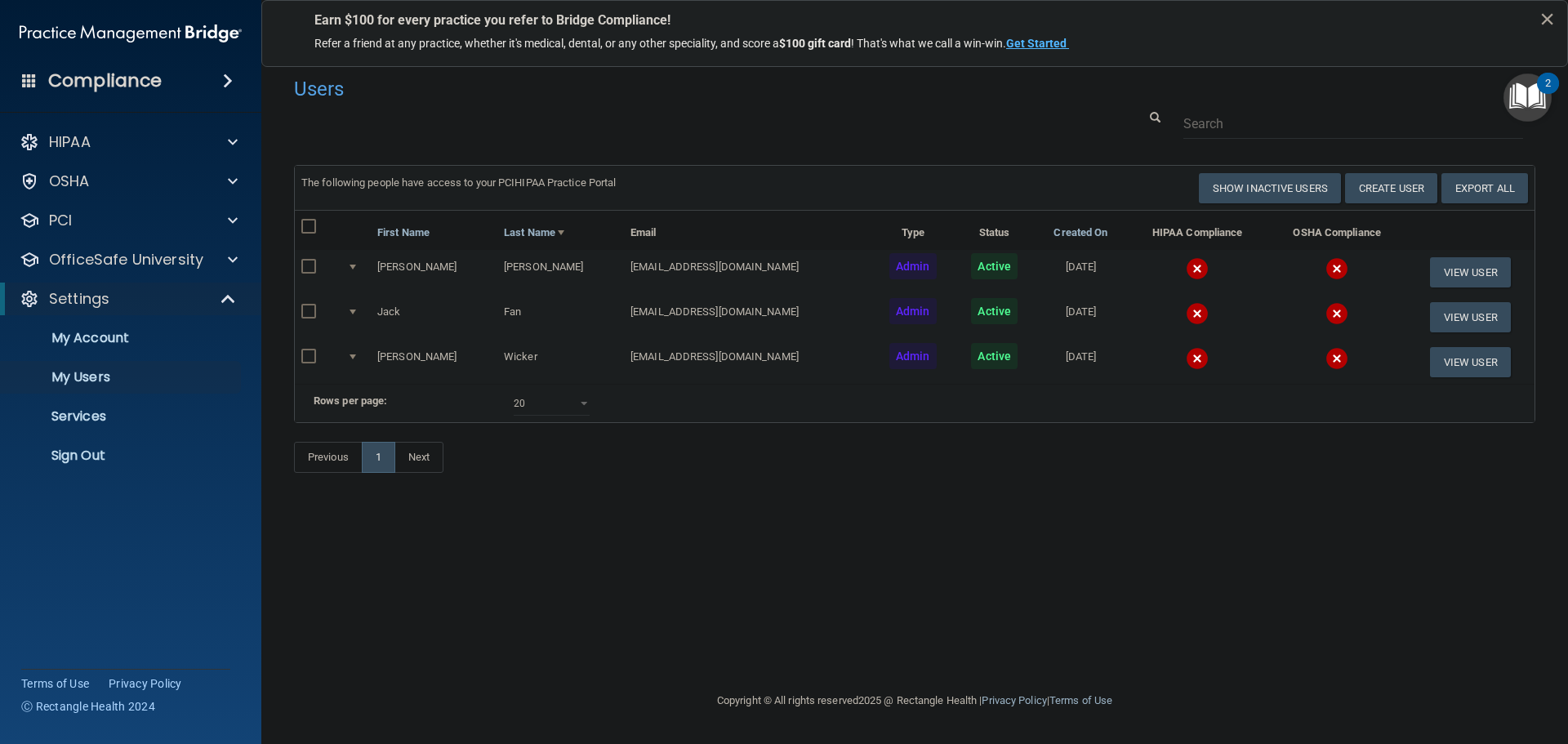
click at [1186, 355] on img at bounding box center [1198, 359] width 23 height 23
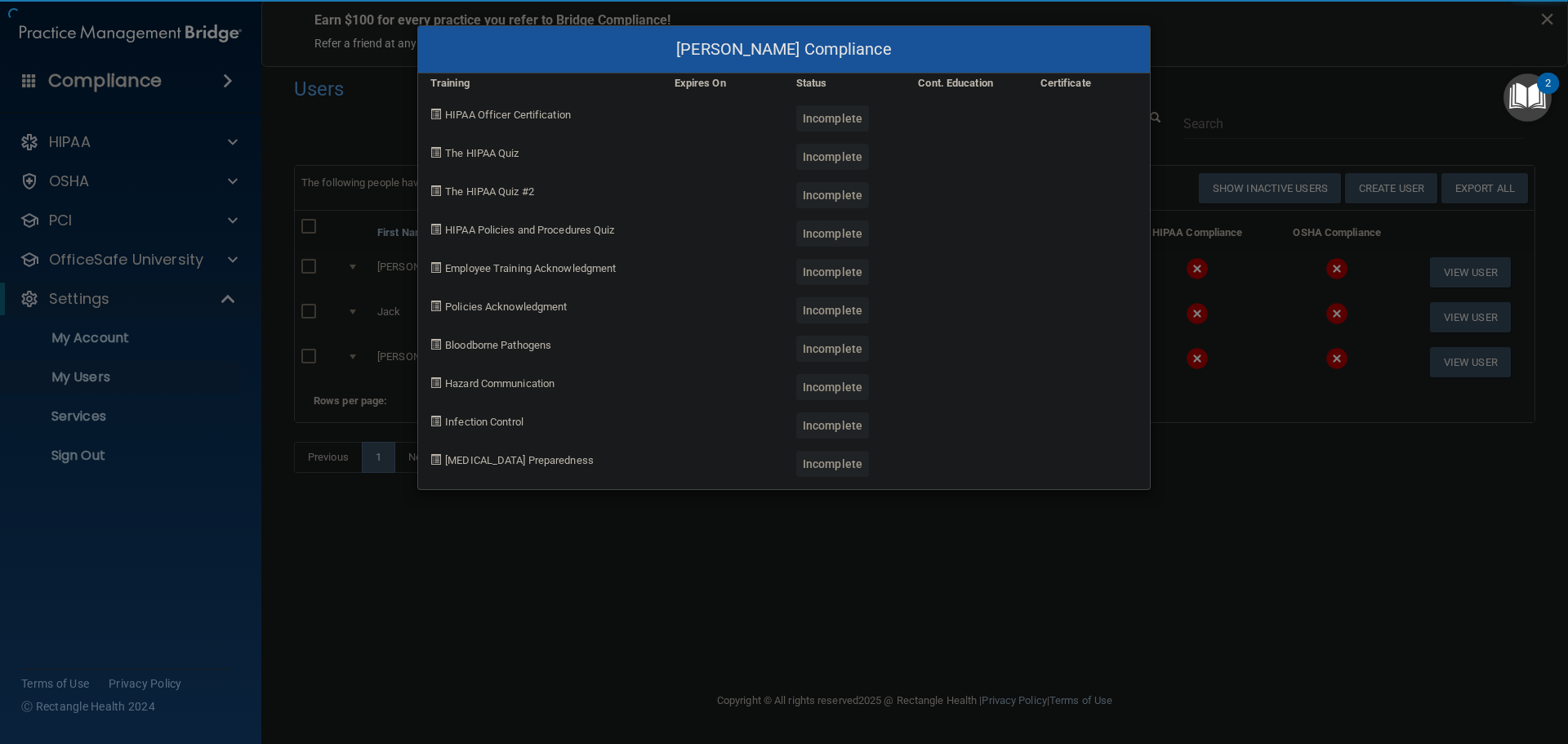
click at [1197, 552] on div "Brenda Wicker's Compliance Training Expires On Status Cont. Education Certifica…" at bounding box center [784, 372] width 1568 height 744
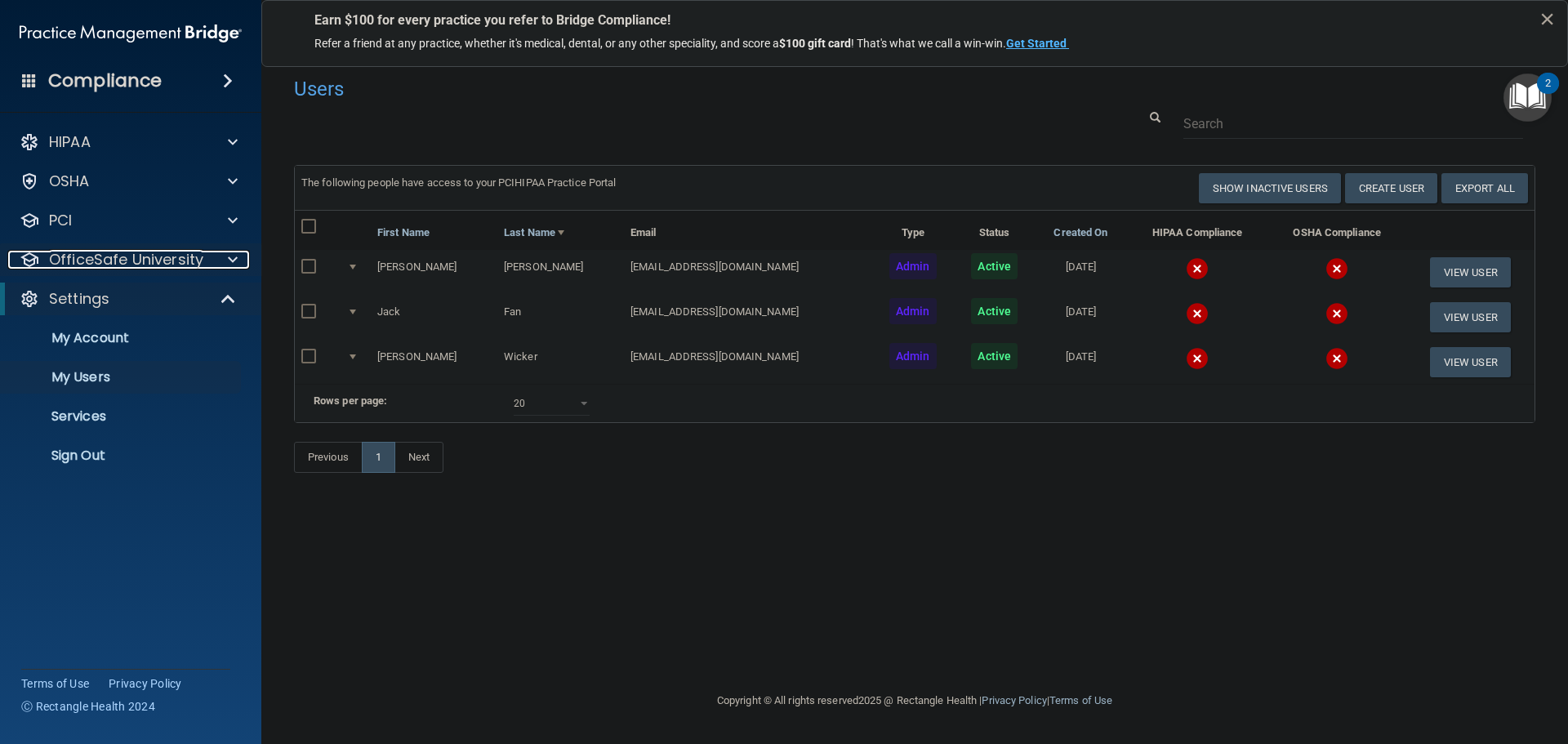
click at [189, 255] on p "OfficeSafe University" at bounding box center [125, 260] width 154 height 20
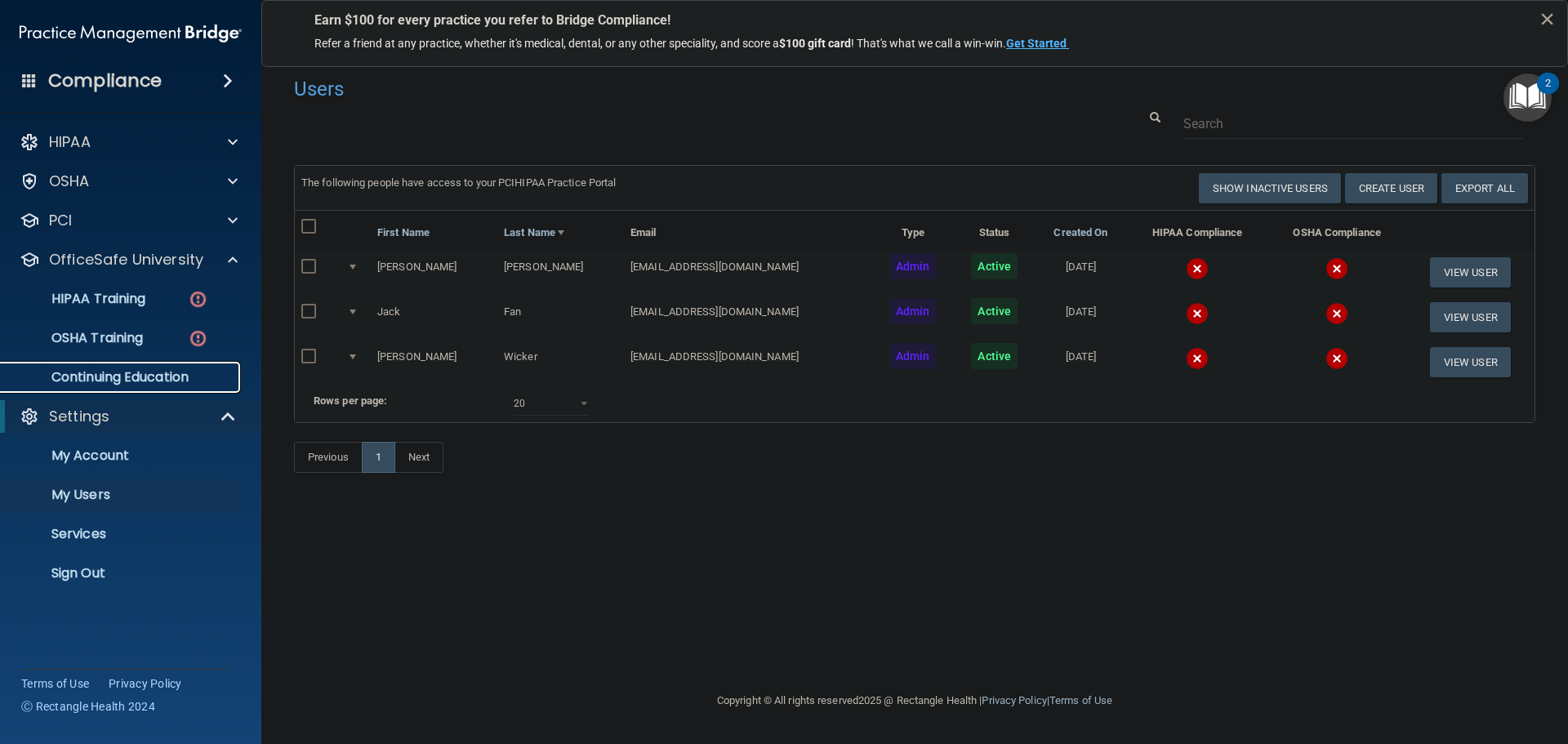
click at [135, 372] on p "Continuing Education" at bounding box center [122, 377] width 223 height 16
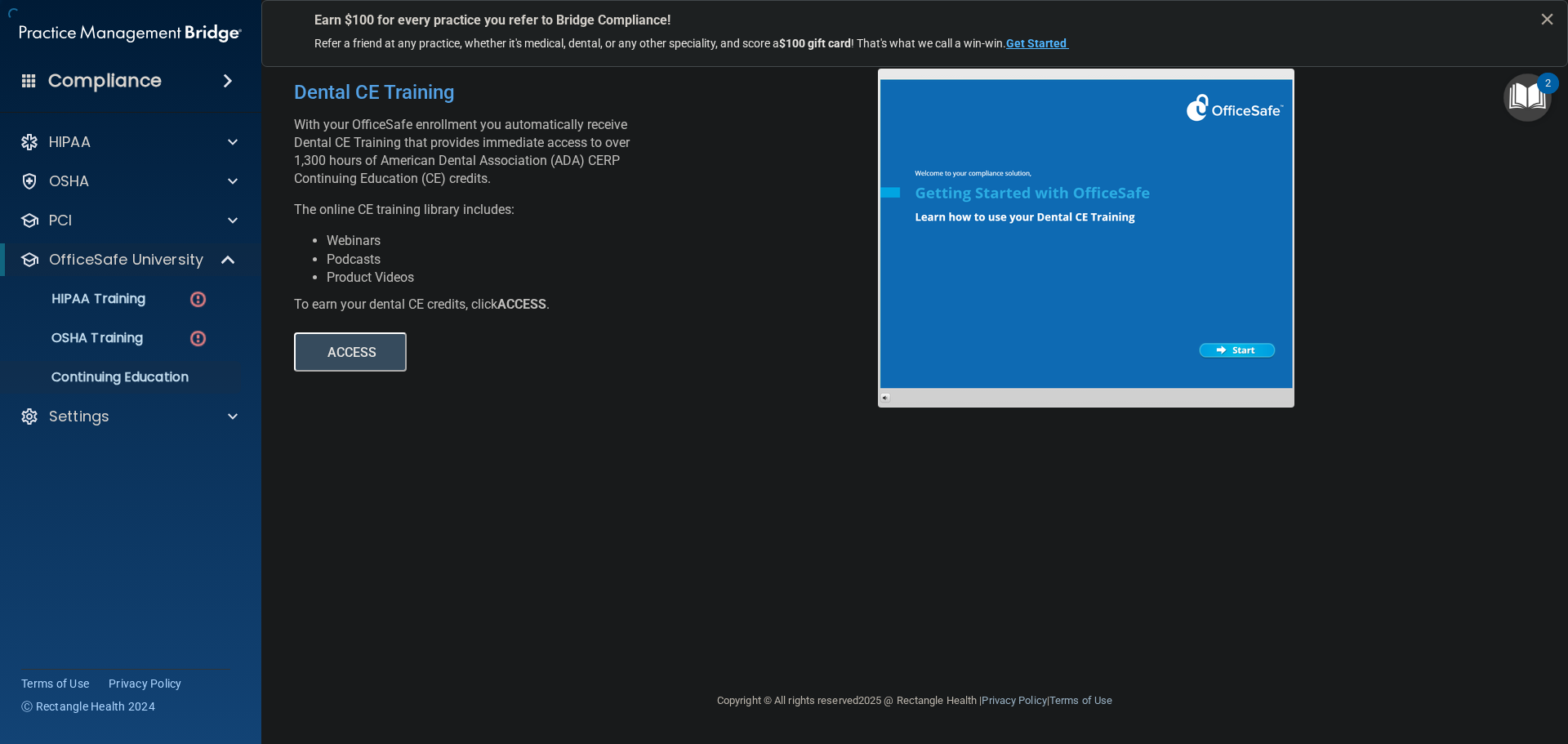
click at [329, 337] on button "ACCESS" at bounding box center [350, 352] width 113 height 39
click at [218, 418] on div at bounding box center [230, 416] width 41 height 20
click at [61, 561] on link "Sign Out" at bounding box center [112, 573] width 257 height 33
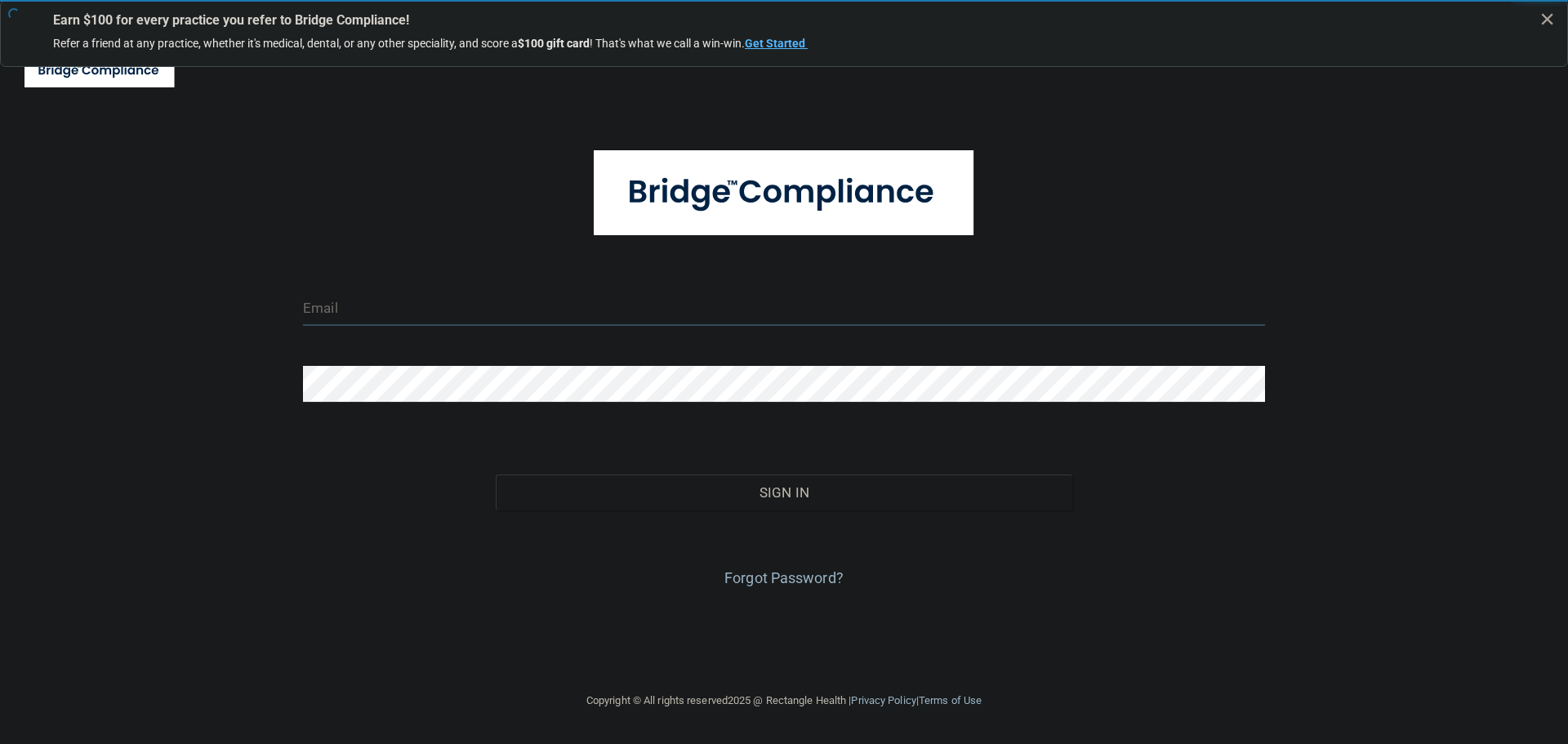
type input "[EMAIL_ADDRESS][DOMAIN_NAME]"
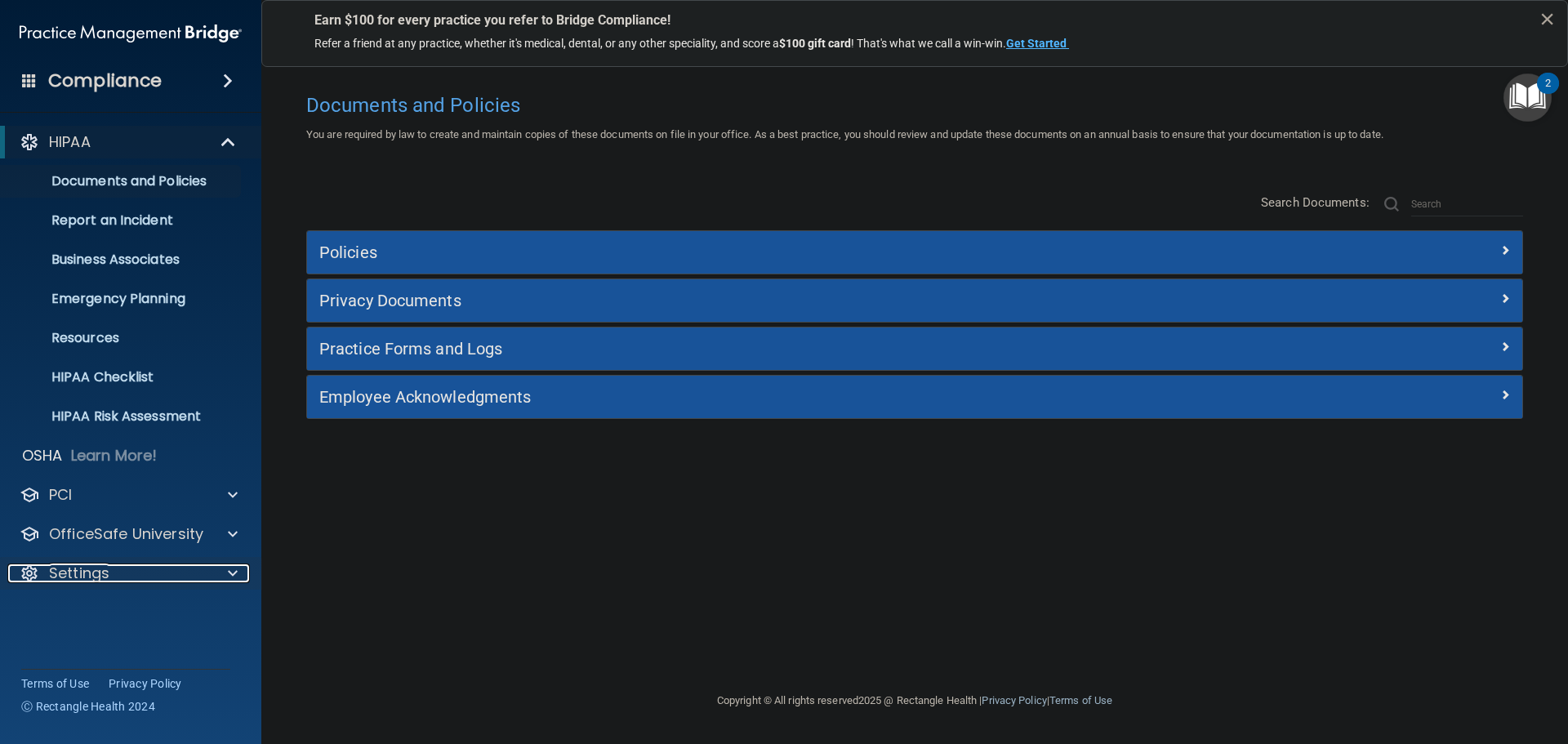
click at [223, 575] on div at bounding box center [230, 573] width 41 height 20
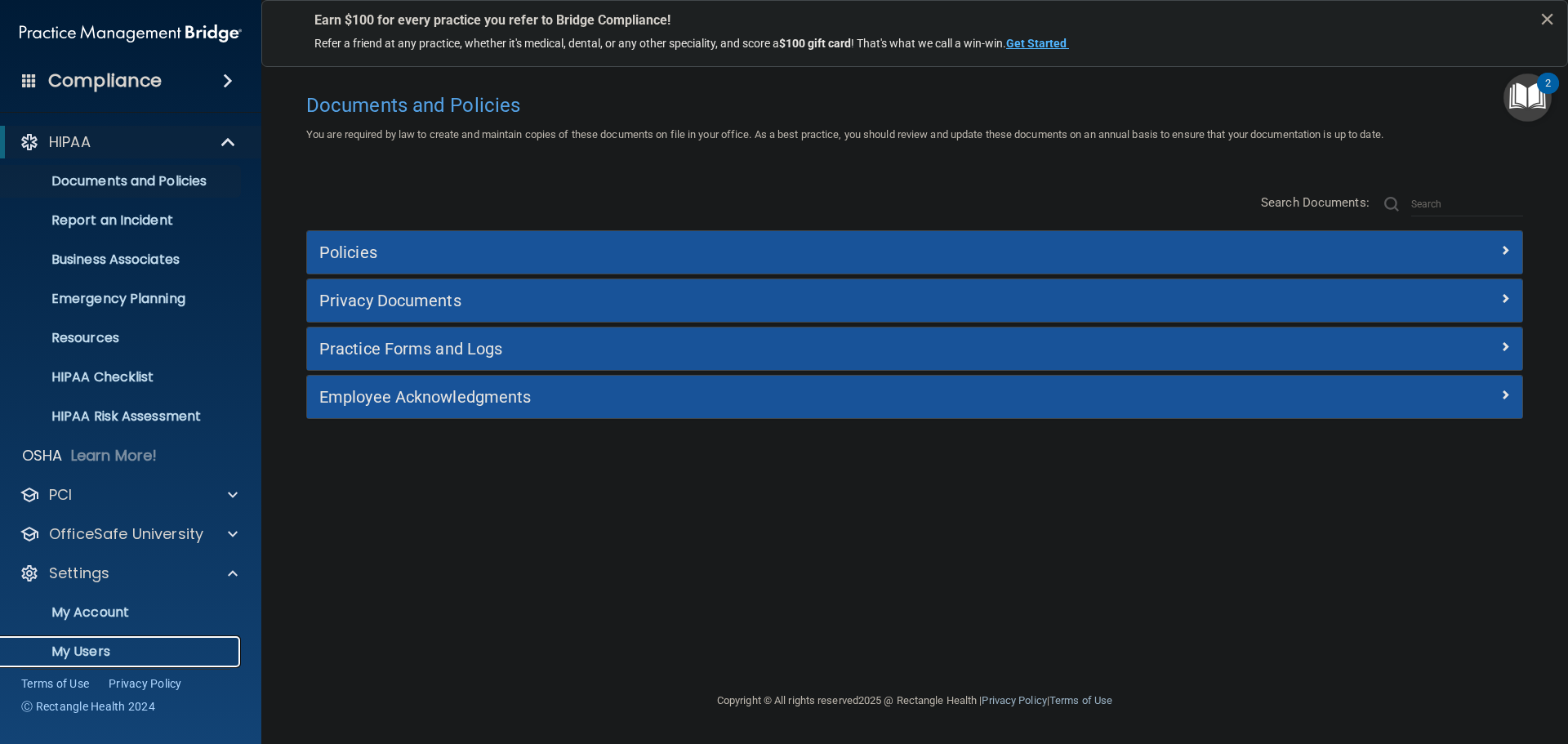
click at [102, 641] on link "My Users" at bounding box center [112, 651] width 257 height 33
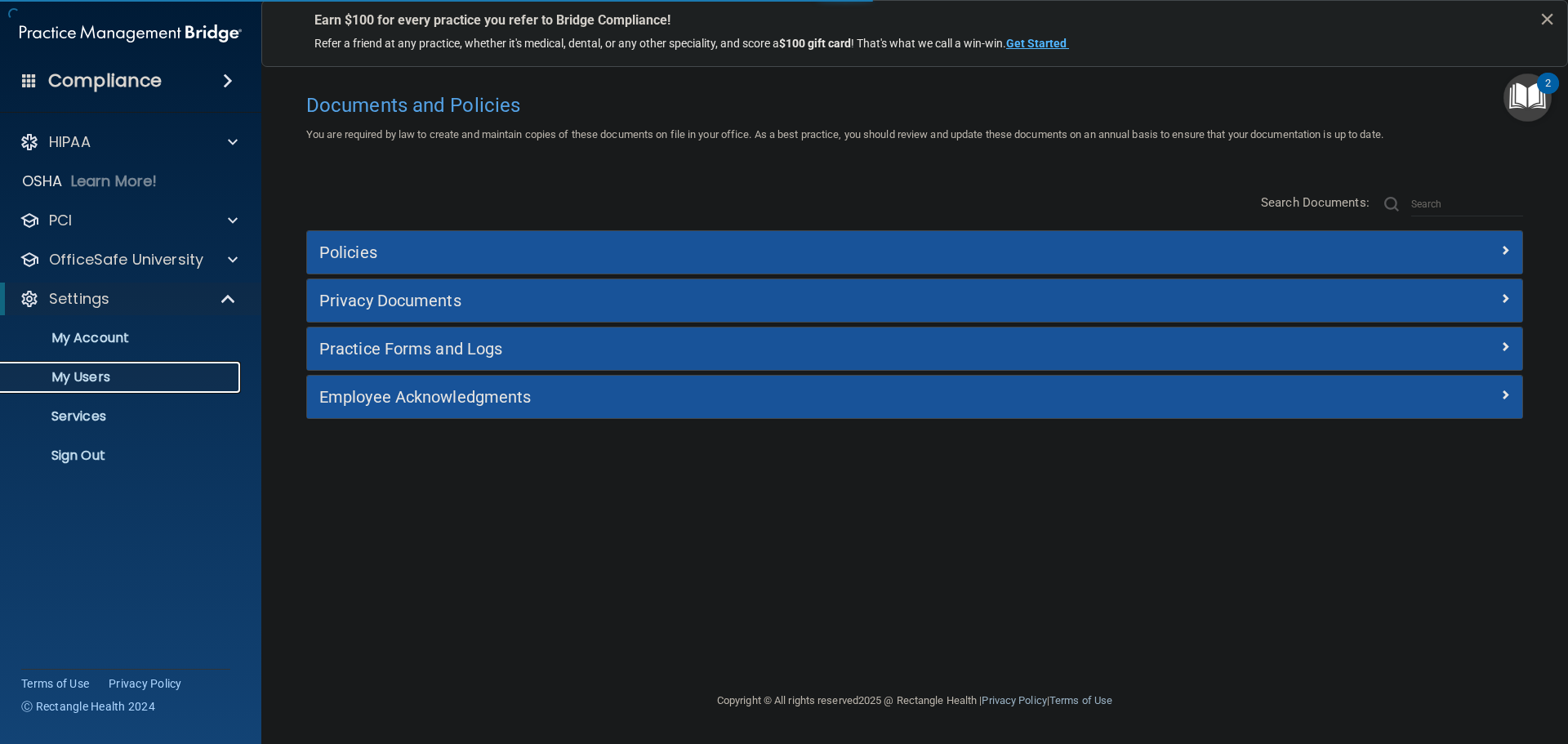
select select "20"
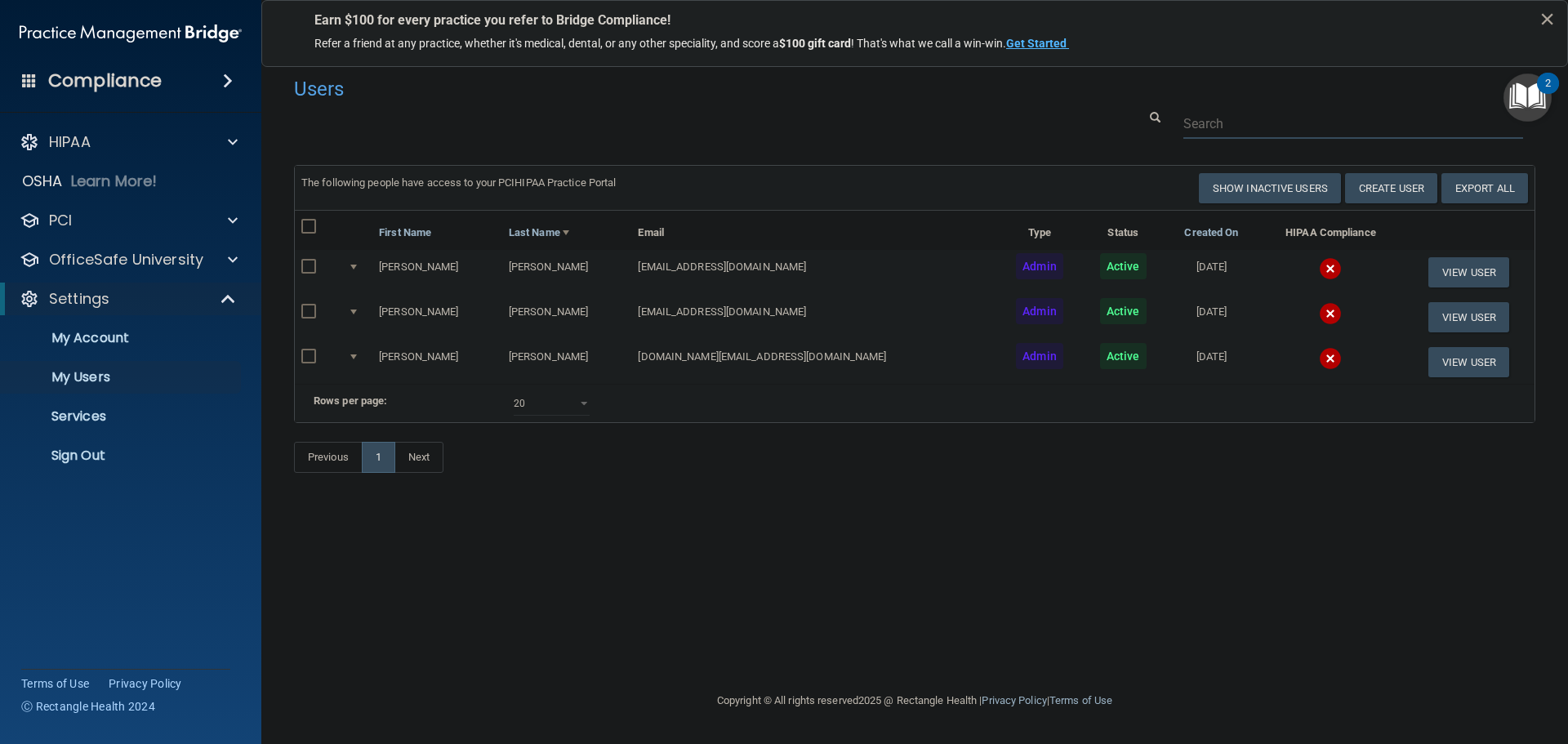
click at [1254, 120] on input "text" at bounding box center [1354, 124] width 340 height 30
paste input "dellersmilesdental@gmail.com"
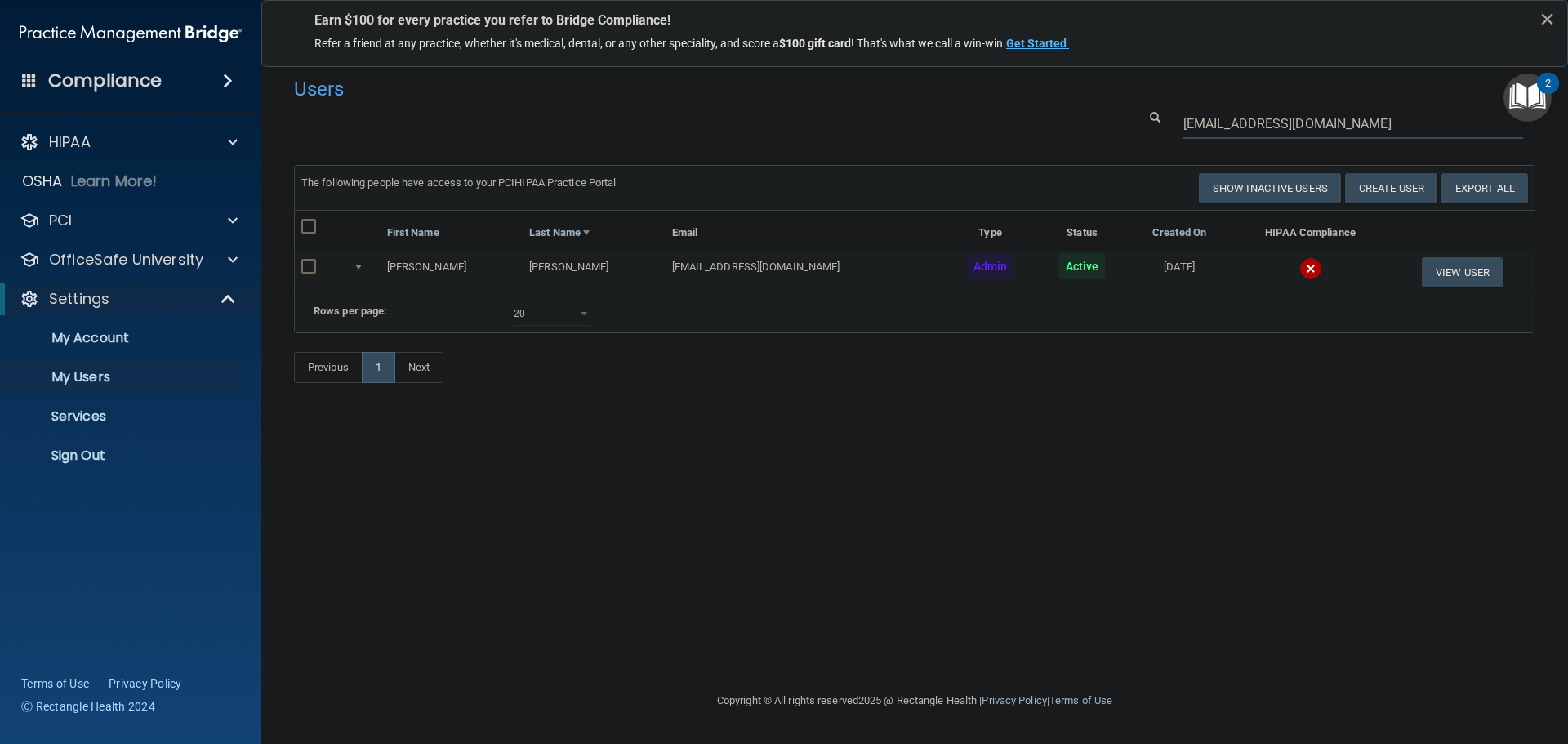
type input "dellersmilesdental@gmail.com"
click at [1299, 269] on img at bounding box center [1311, 269] width 23 height 23
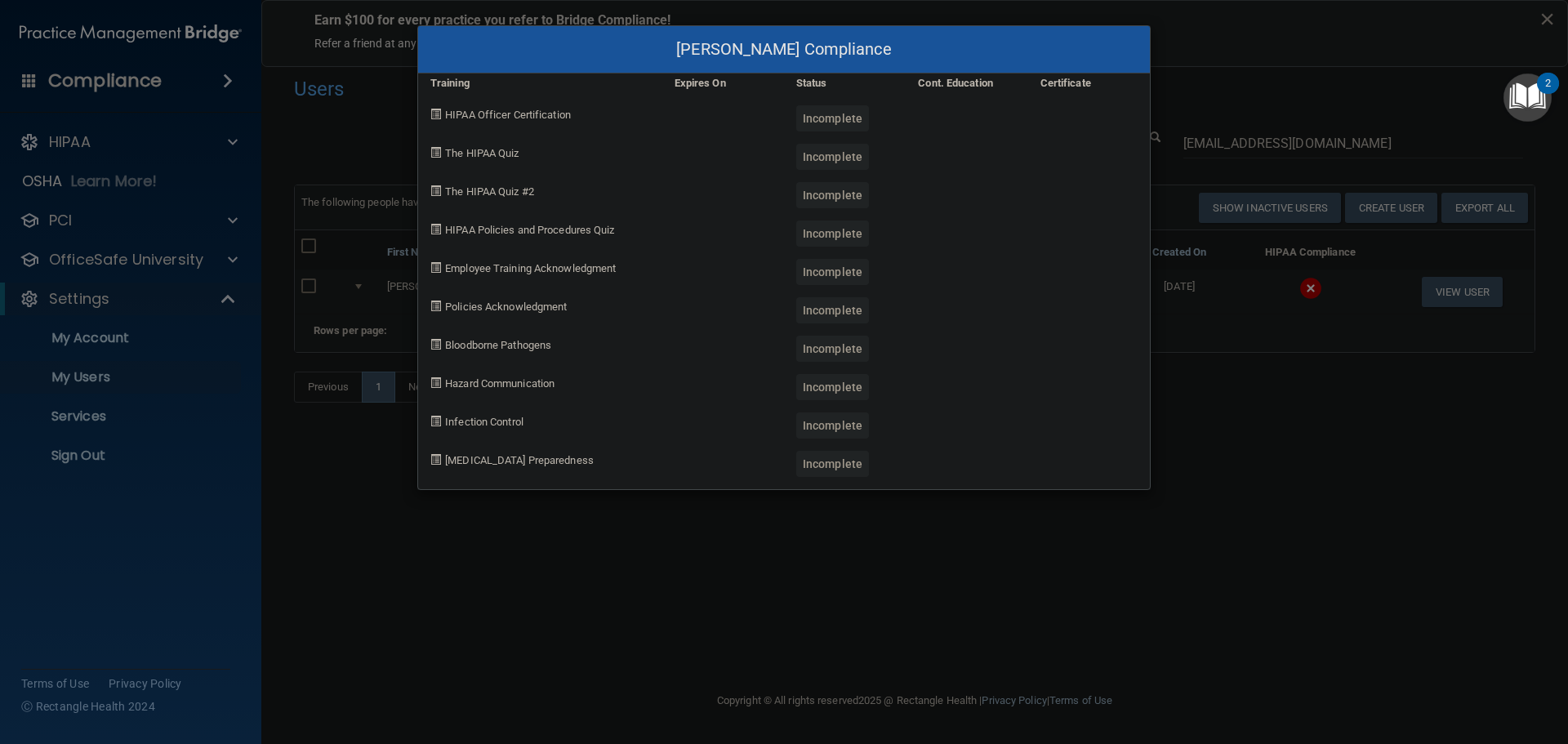
click at [1327, 430] on div "Alayna Capozzoli's Compliance Training Expires On Status Cont. Education Certif…" at bounding box center [784, 372] width 1568 height 744
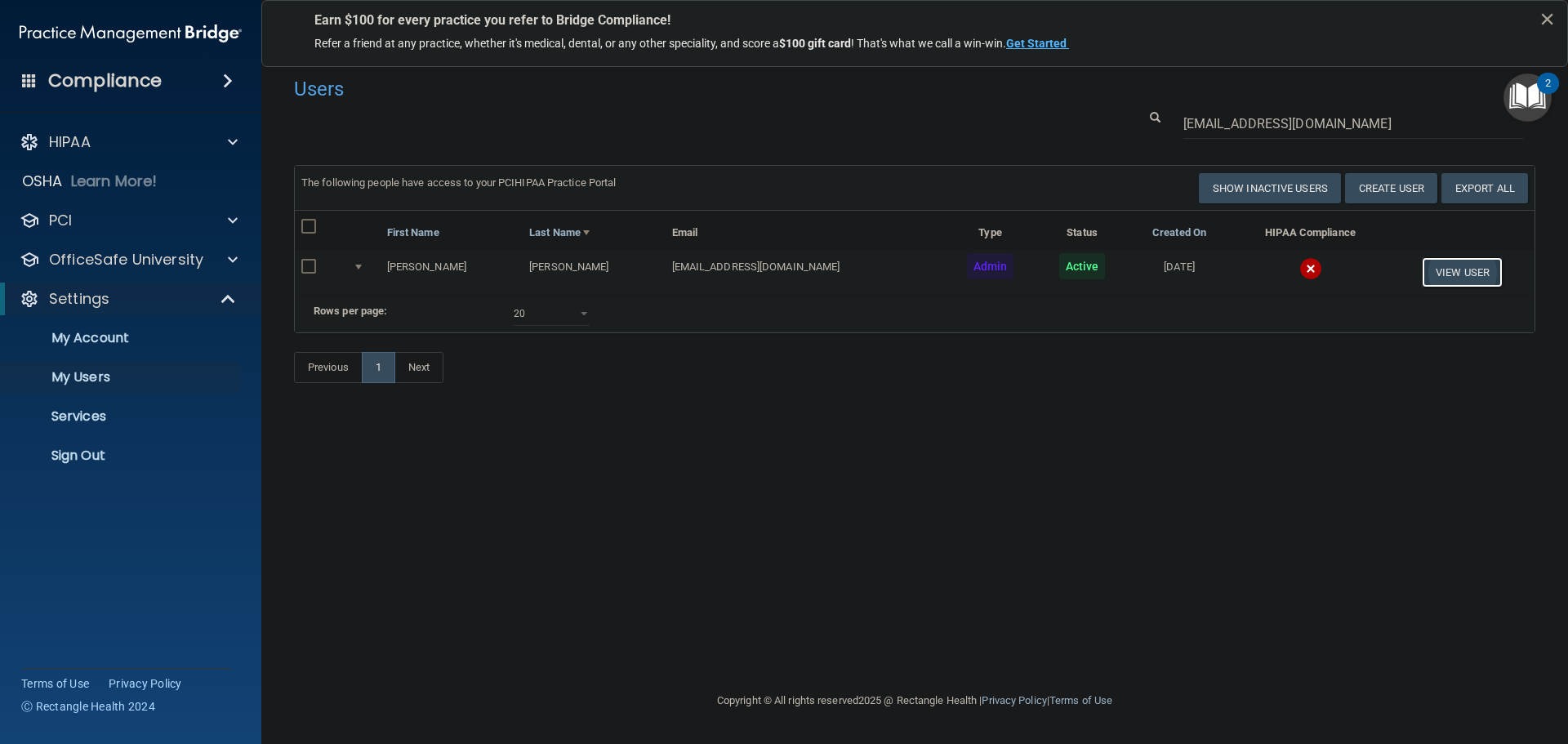
click at [1457, 272] on button "View User" at bounding box center [1462, 272] width 81 height 30
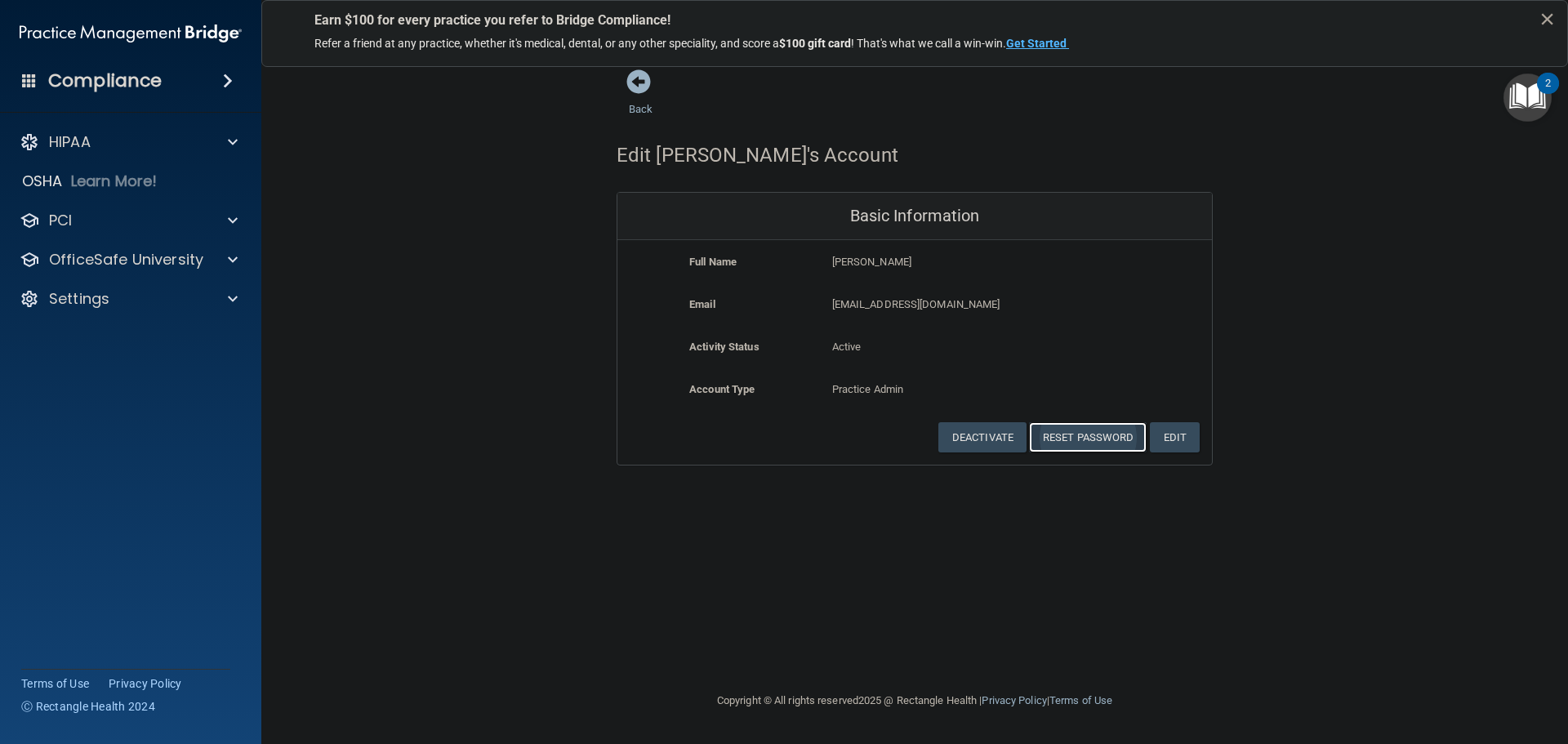
click at [1071, 433] on button "Reset Password" at bounding box center [1087, 438] width 117 height 30
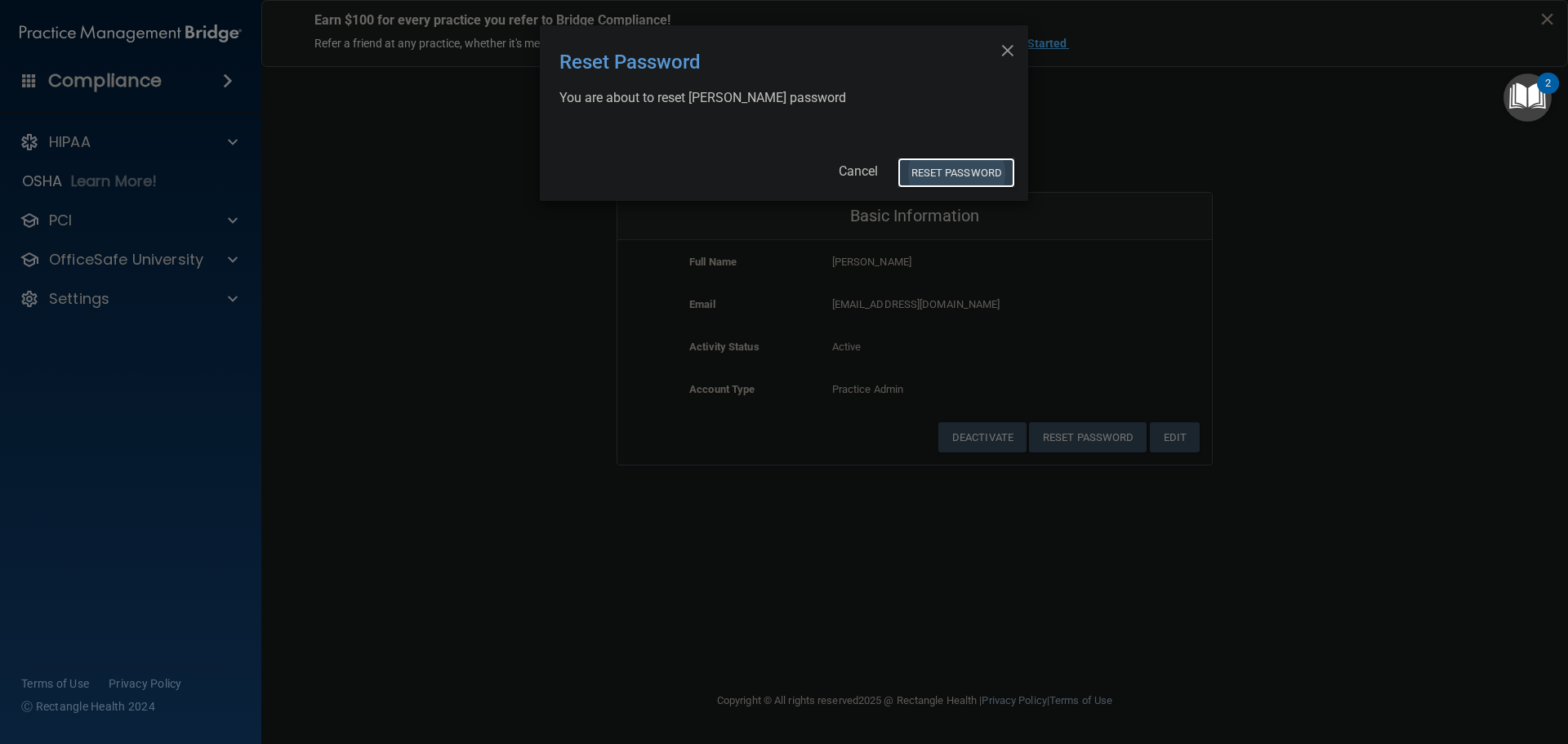
click at [933, 171] on button "Reset Password" at bounding box center [957, 173] width 117 height 30
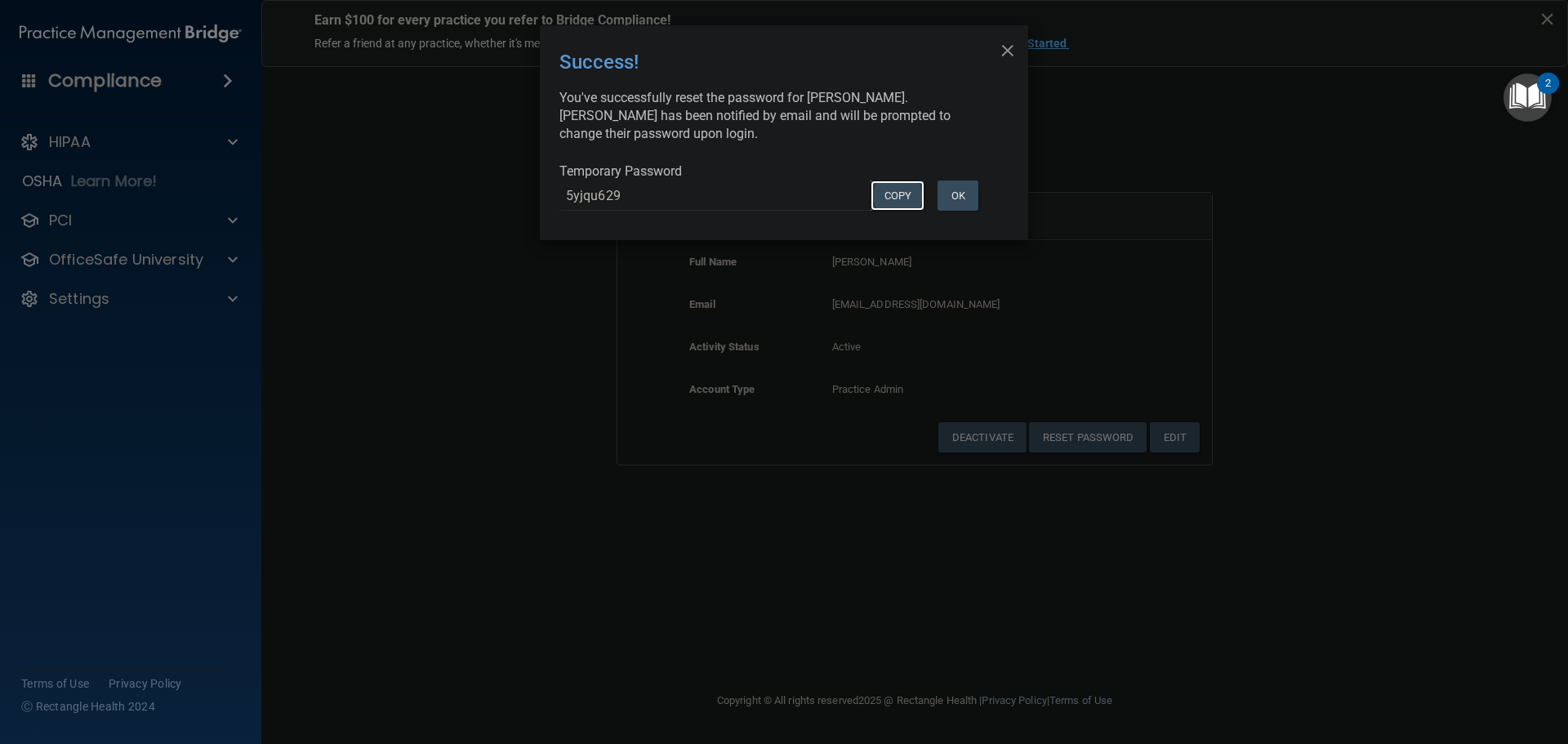
click at [897, 191] on button "COPY" at bounding box center [897, 196] width 54 height 30
click at [595, 362] on div "× Close Success! You've successfully reset the password for Alayna Capozzoli. A…" at bounding box center [784, 372] width 1568 height 744
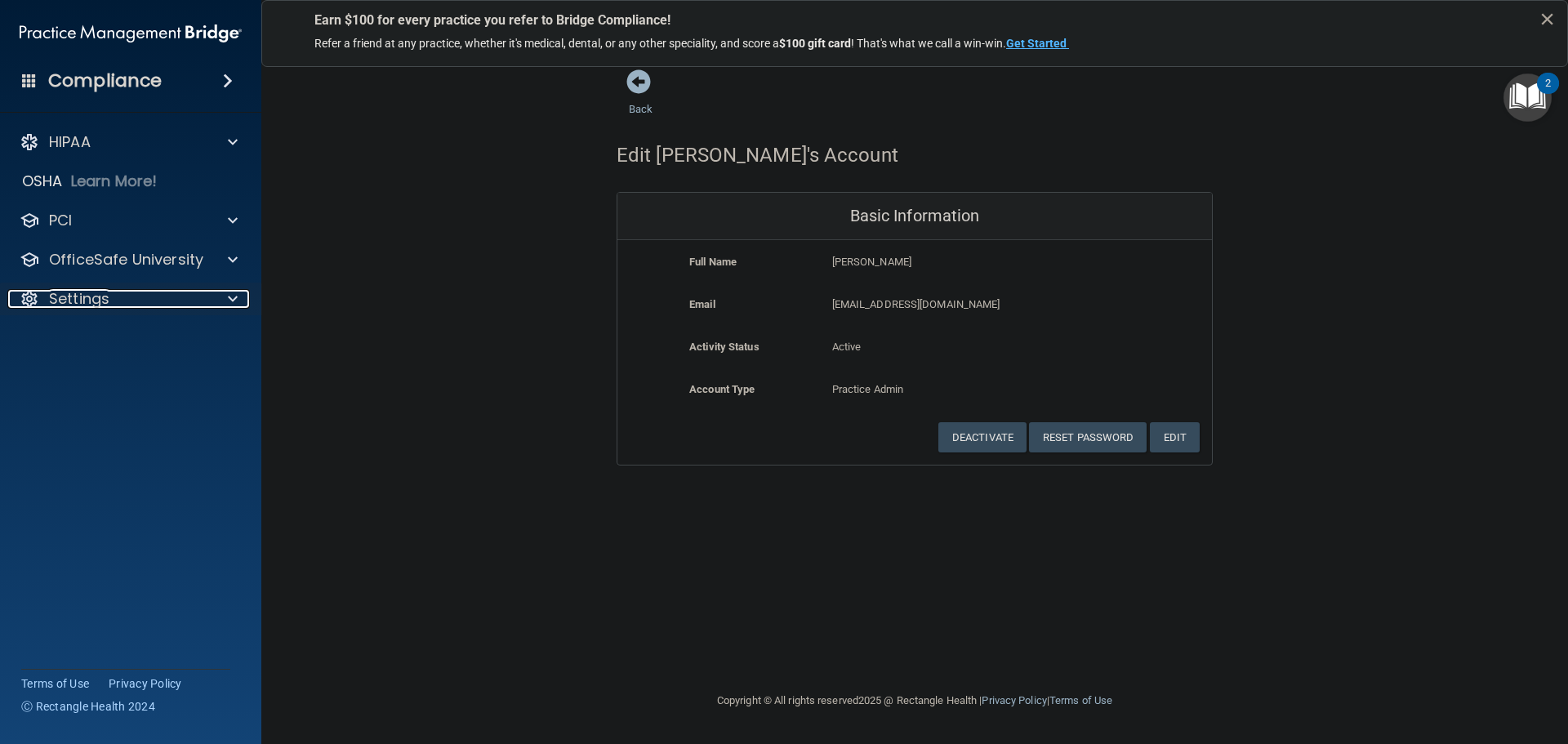
click at [222, 300] on div at bounding box center [230, 299] width 41 height 20
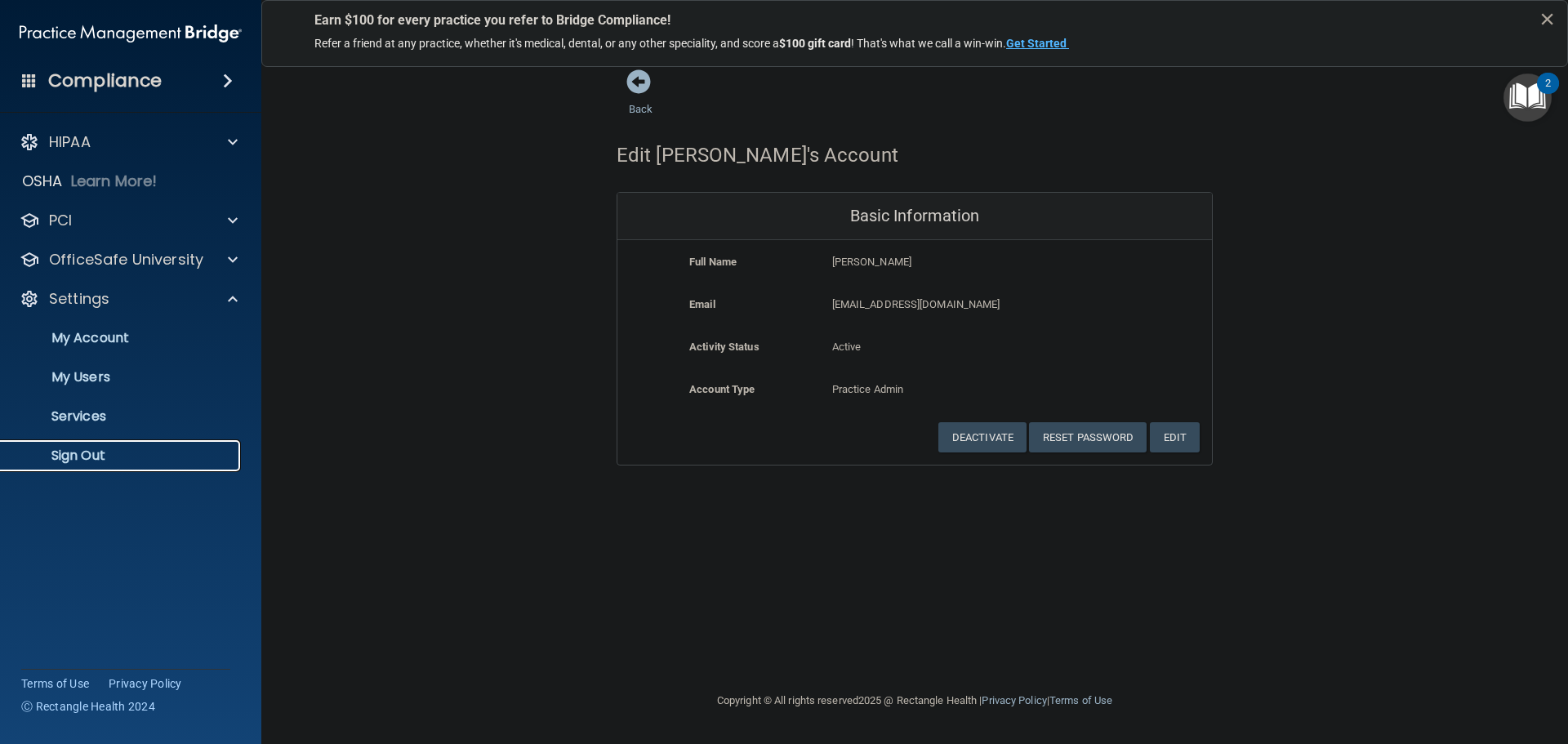
click at [96, 442] on link "Sign Out" at bounding box center [112, 456] width 257 height 33
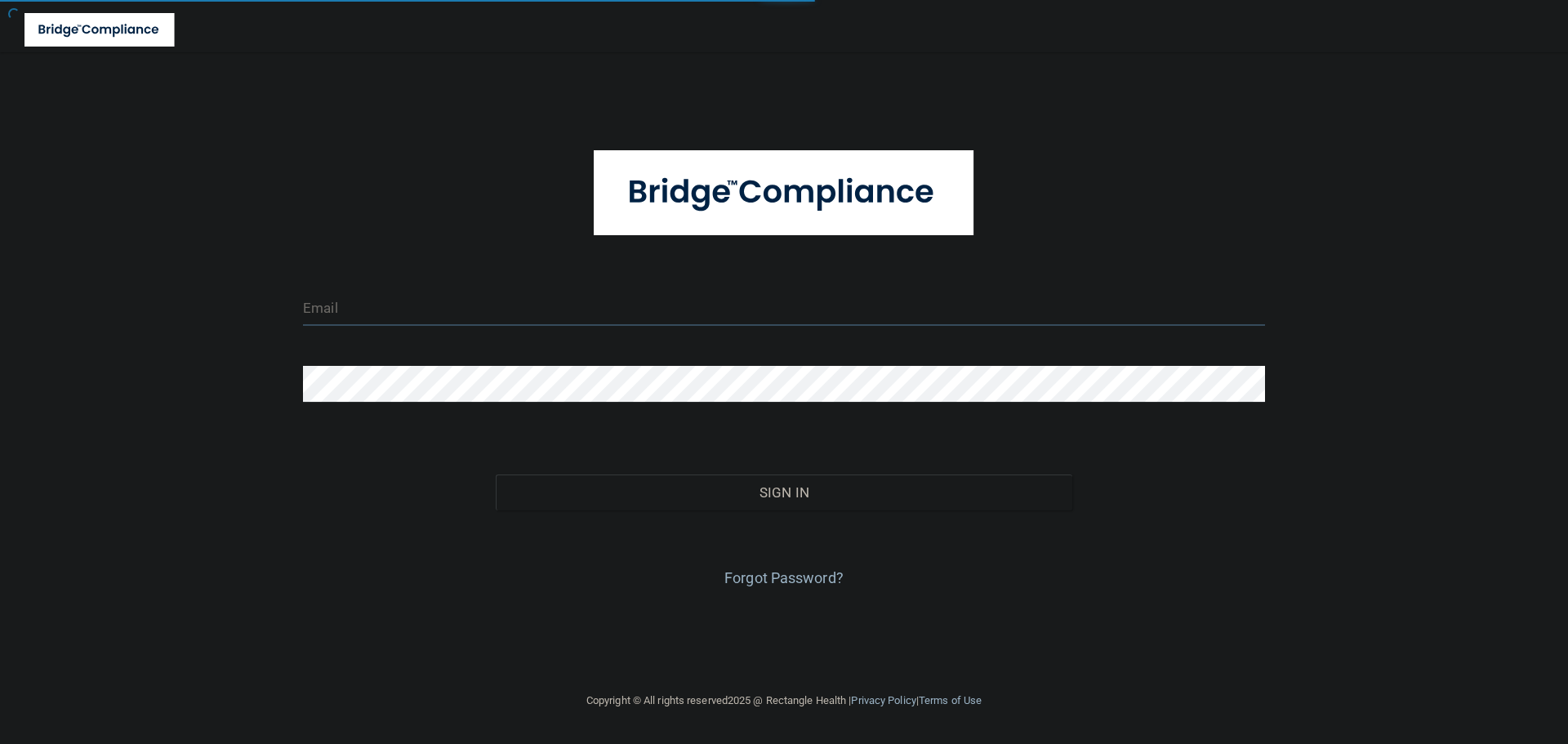
type input "[EMAIL_ADDRESS][DOMAIN_NAME]"
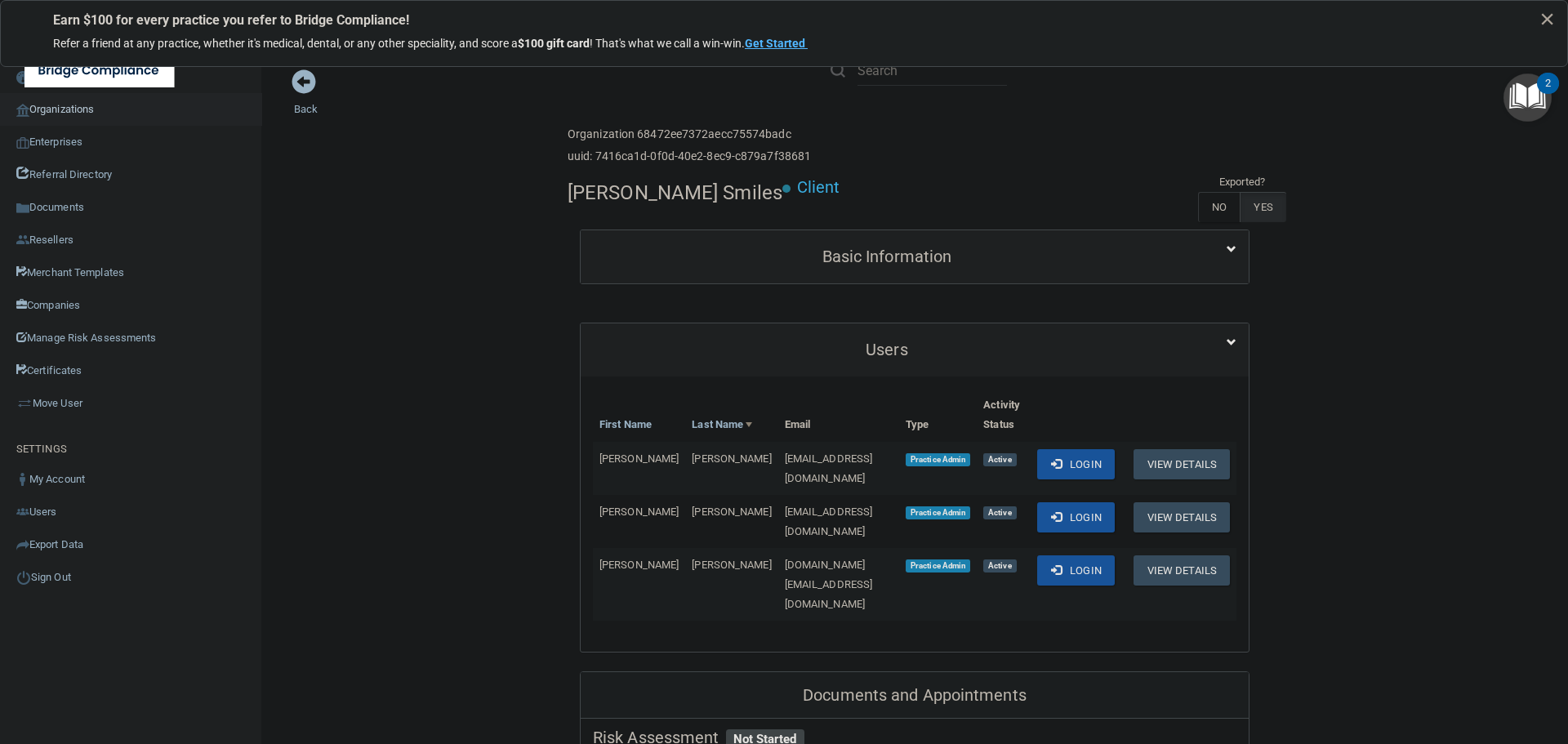
scroll to position [82, 0]
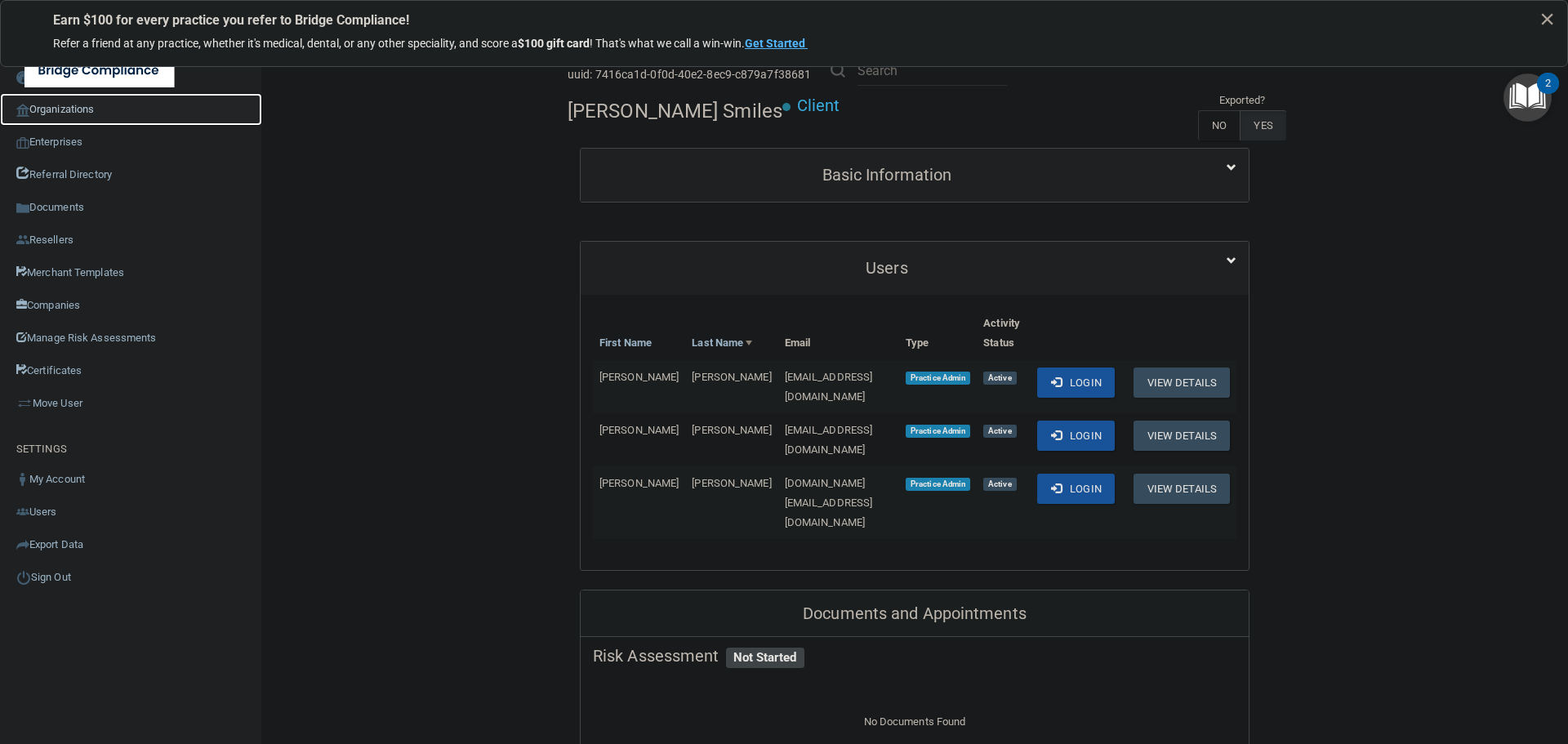
click at [112, 117] on link "Organizations" at bounding box center [131, 109] width 263 height 33
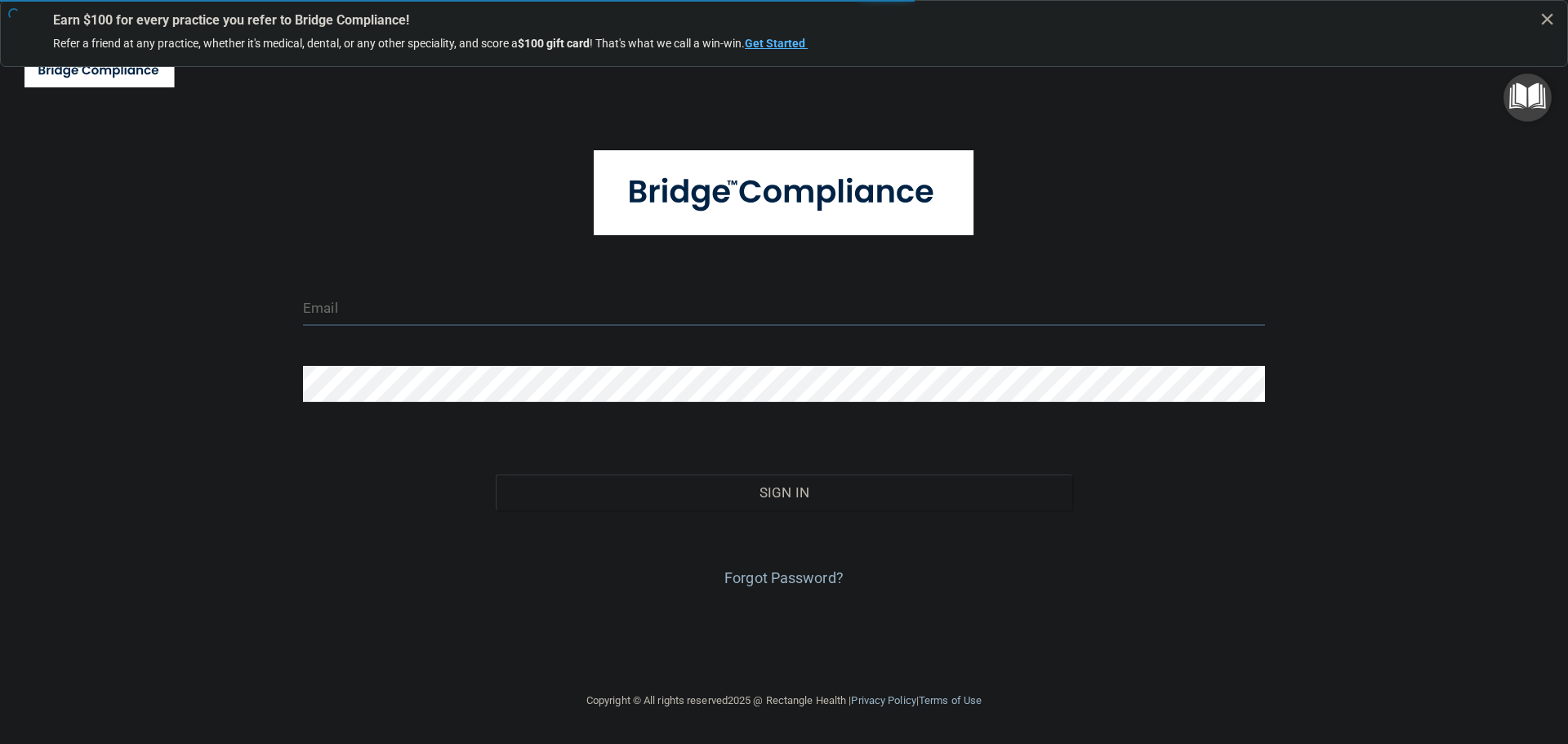
type input "[EMAIL_ADDRESS][DOMAIN_NAME]"
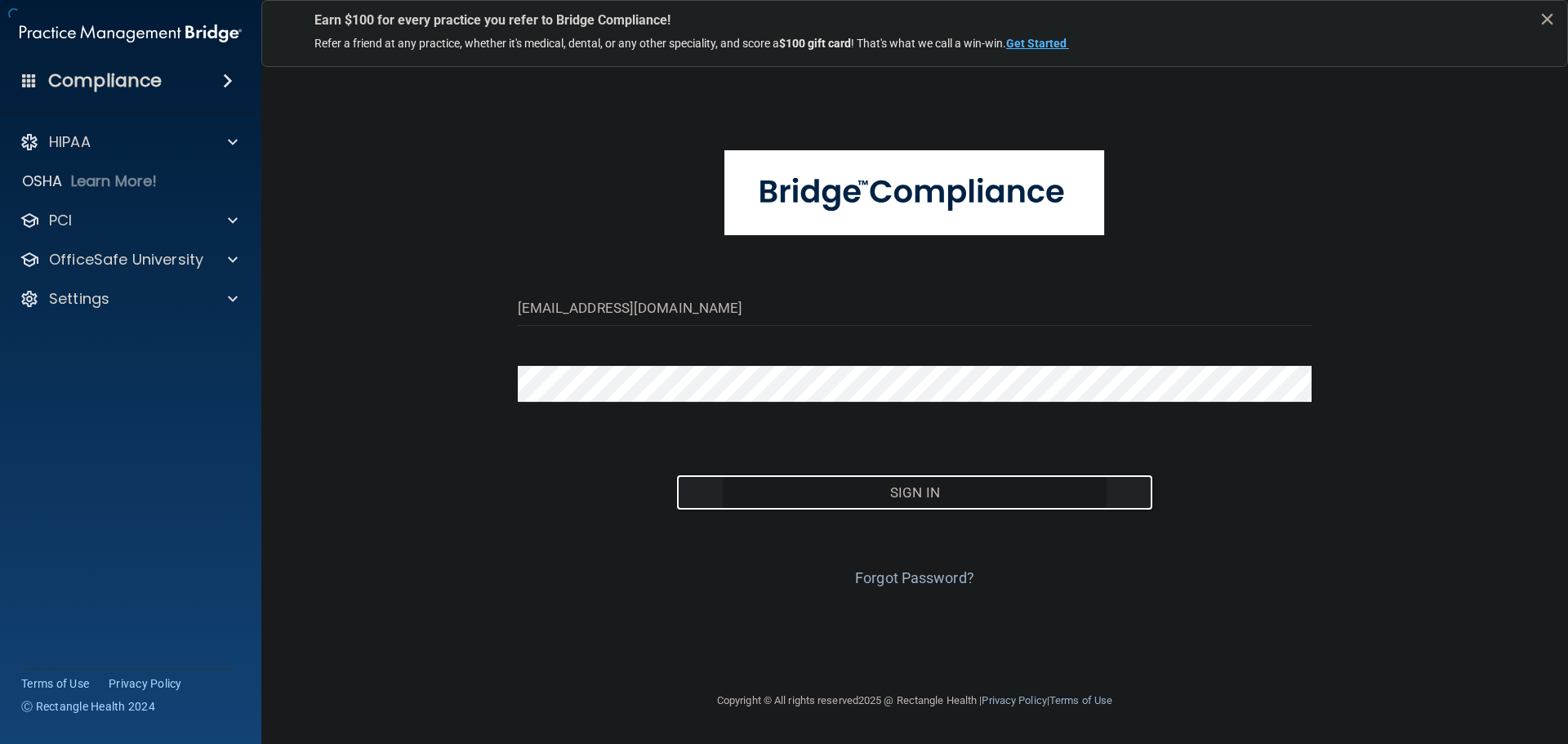
click at [889, 489] on button "Sign In" at bounding box center [915, 492] width 477 height 36
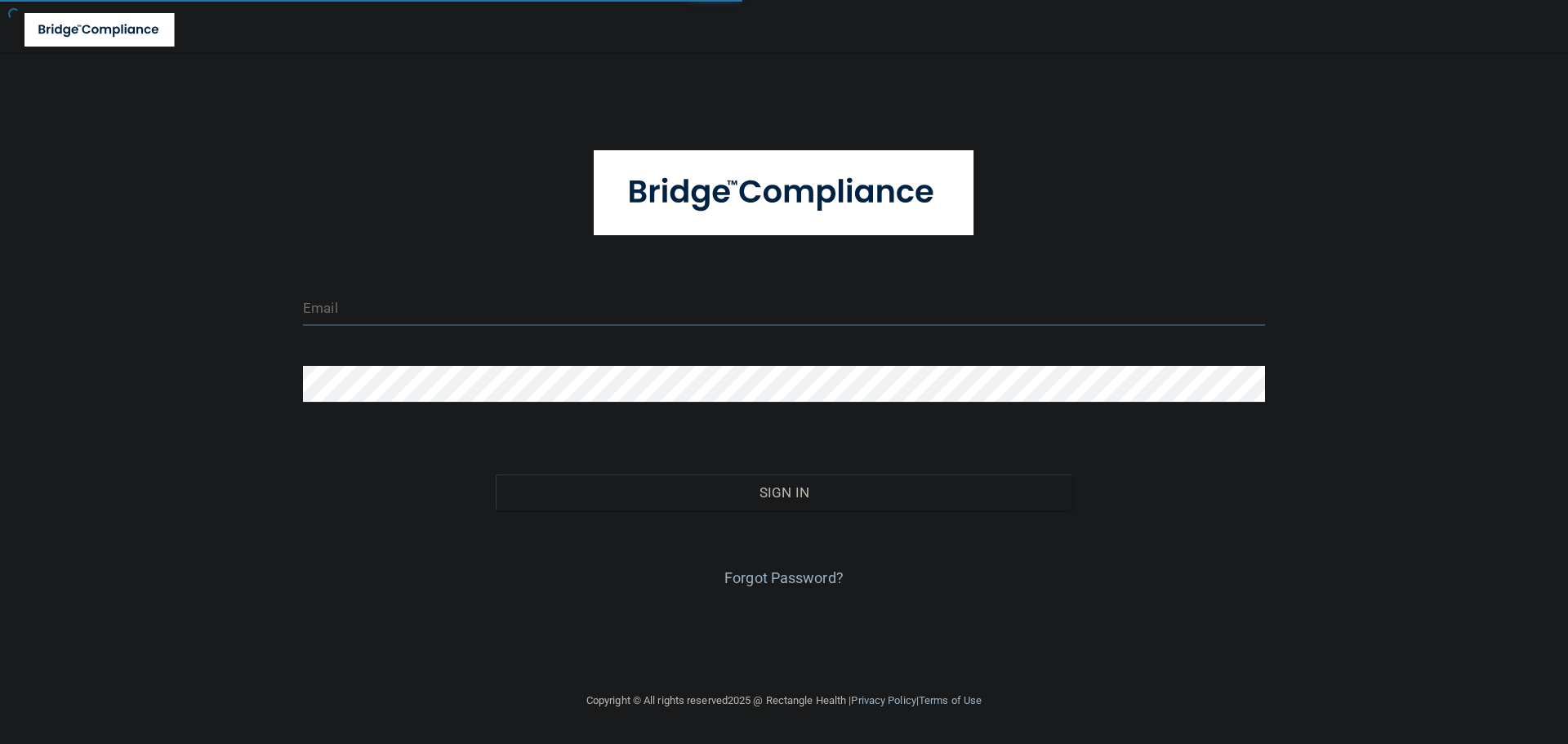
type input "[EMAIL_ADDRESS][DOMAIN_NAME]"
